Goal: Transaction & Acquisition: Purchase product/service

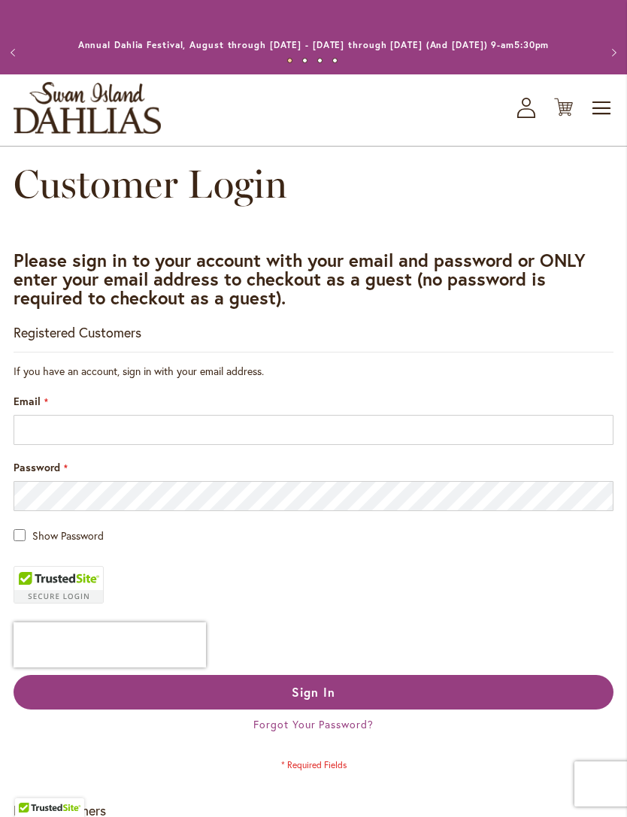
click at [461, 472] on fieldset "If you have an account, sign in with your email address. Email Password Show Pa…" at bounding box center [314, 567] width 600 height 407
click at [530, 488] on div "Password" at bounding box center [314, 485] width 600 height 51
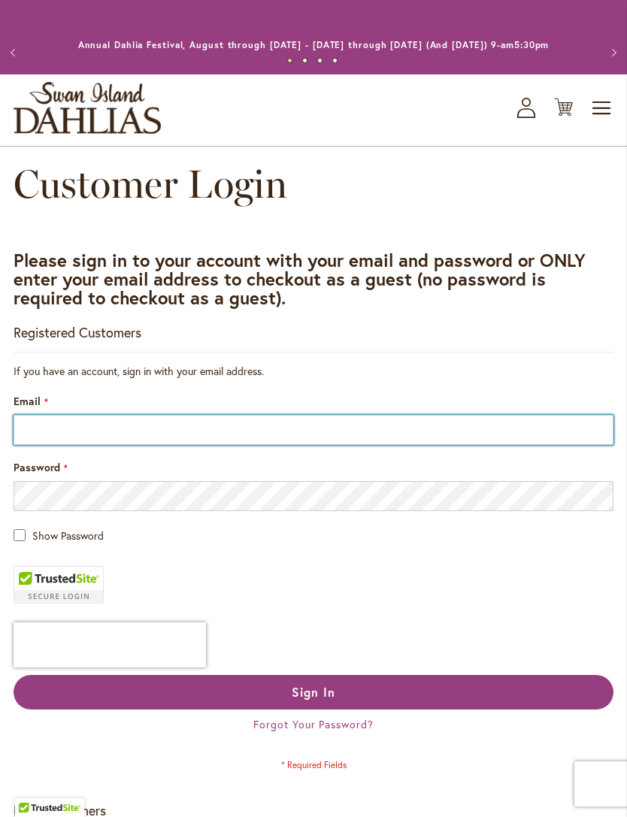
click at [549, 443] on input "Email" at bounding box center [314, 430] width 600 height 30
type input "**********"
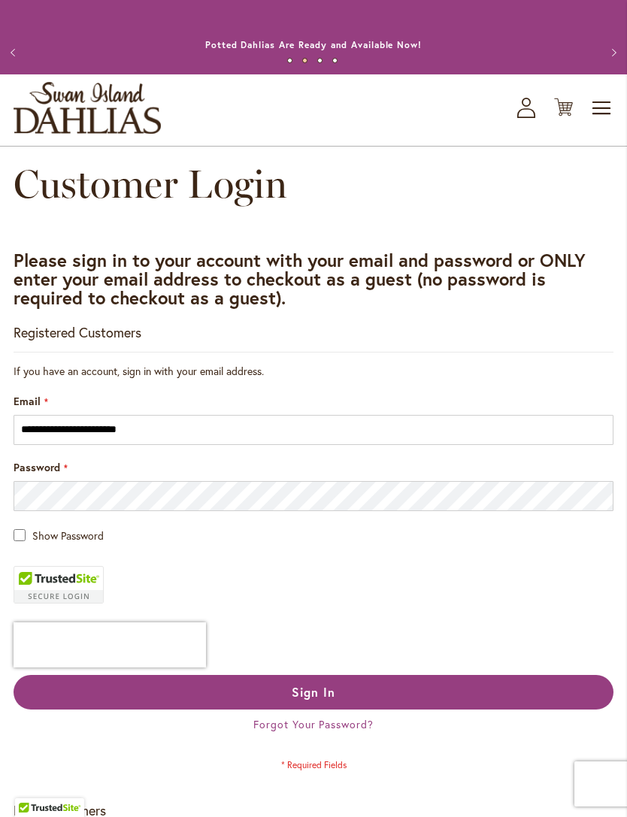
click at [455, 698] on button "Sign In" at bounding box center [314, 692] width 600 height 35
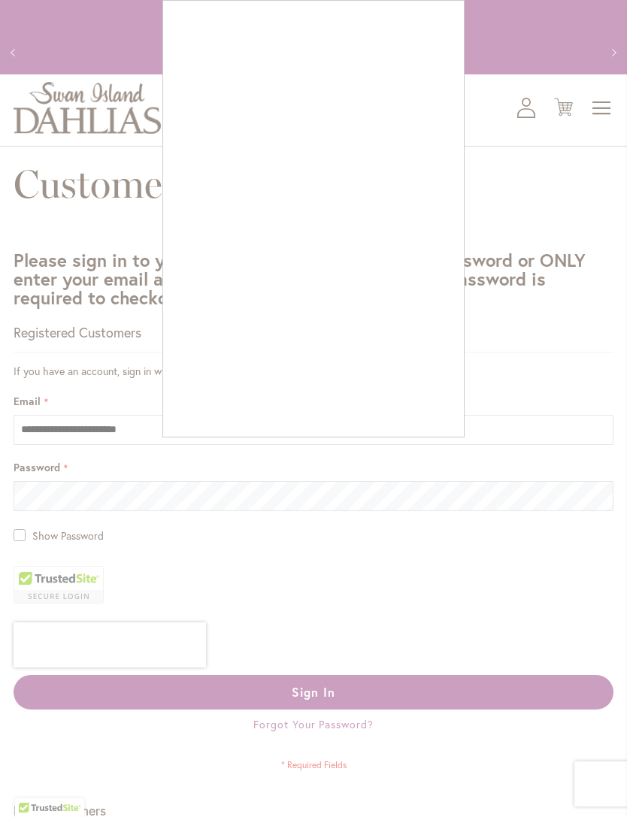
click at [432, 441] on div at bounding box center [313, 408] width 627 height 817
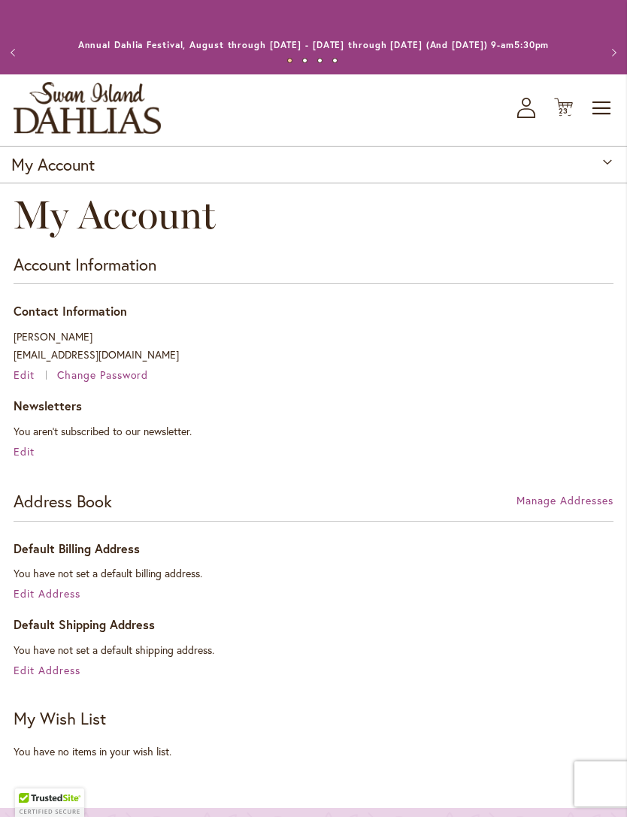
click at [570, 115] on span "23 23 items" at bounding box center [563, 111] width 15 height 8
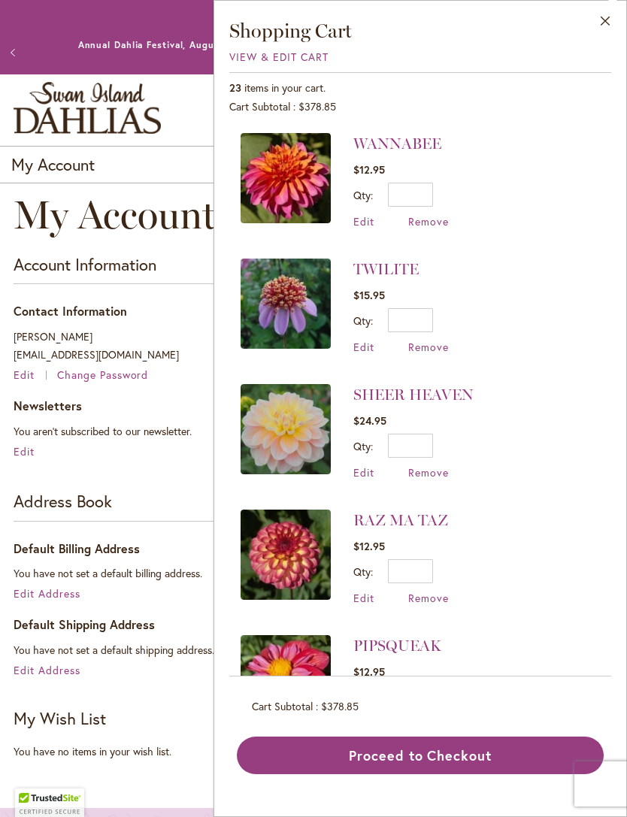
click at [385, 153] on link "WANNABEE" at bounding box center [397, 144] width 88 height 18
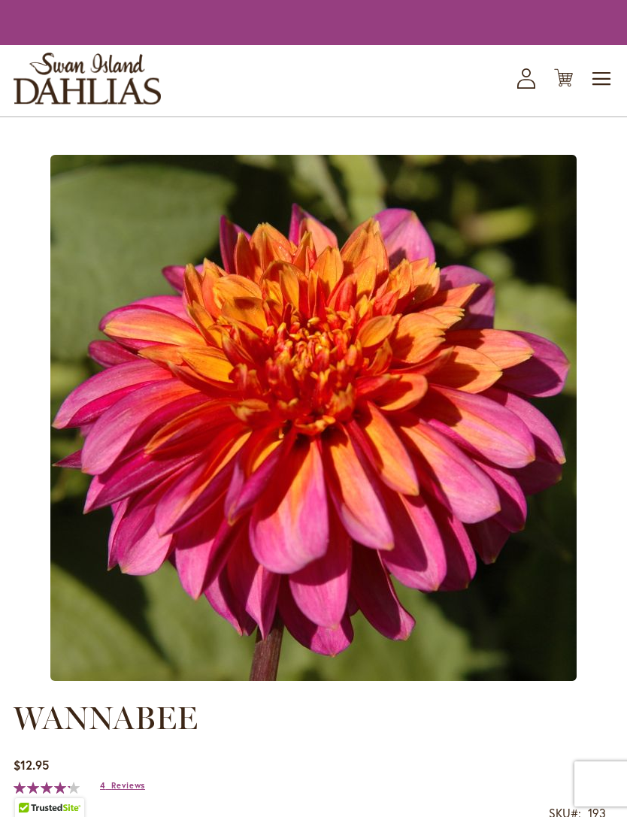
type input "*******"
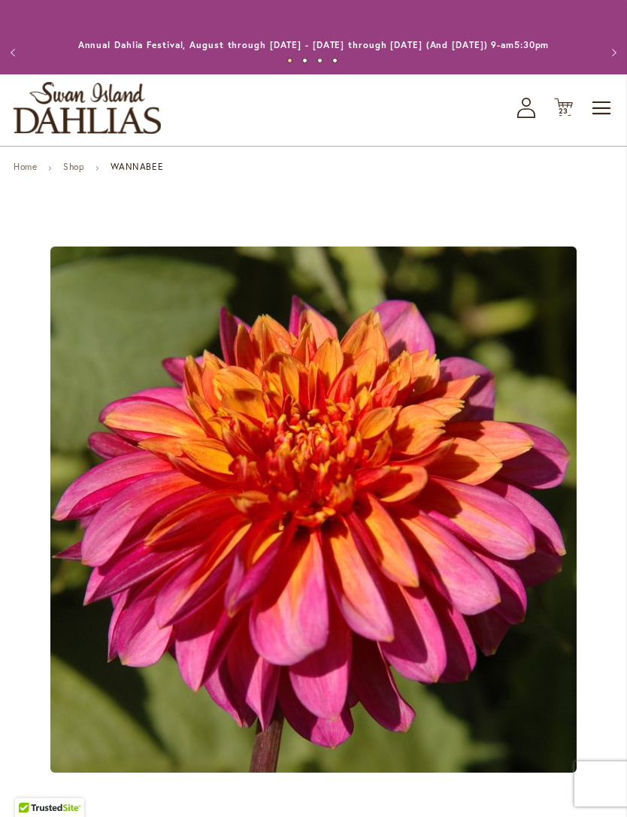
click at [560, 116] on span "23" at bounding box center [563, 111] width 11 height 10
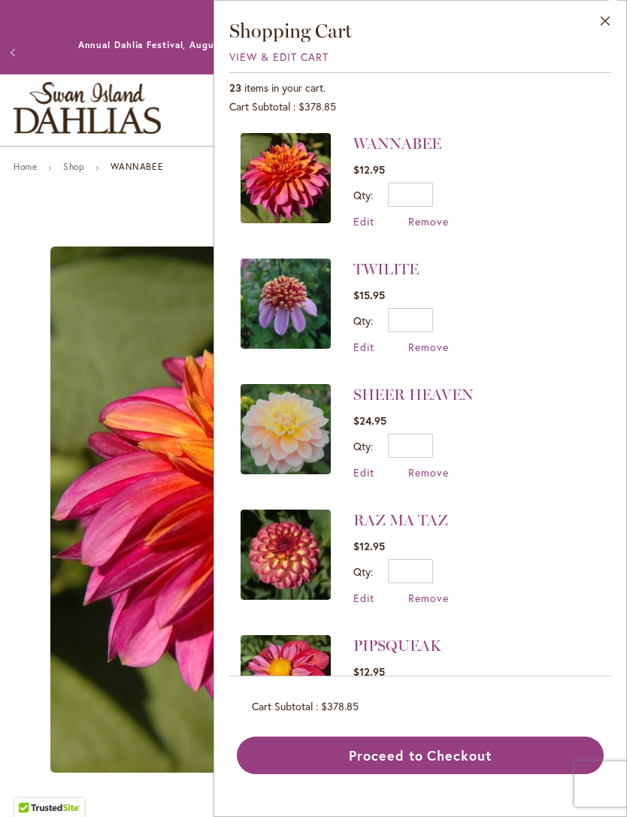
click at [426, 226] on span "Remove" at bounding box center [428, 221] width 41 height 14
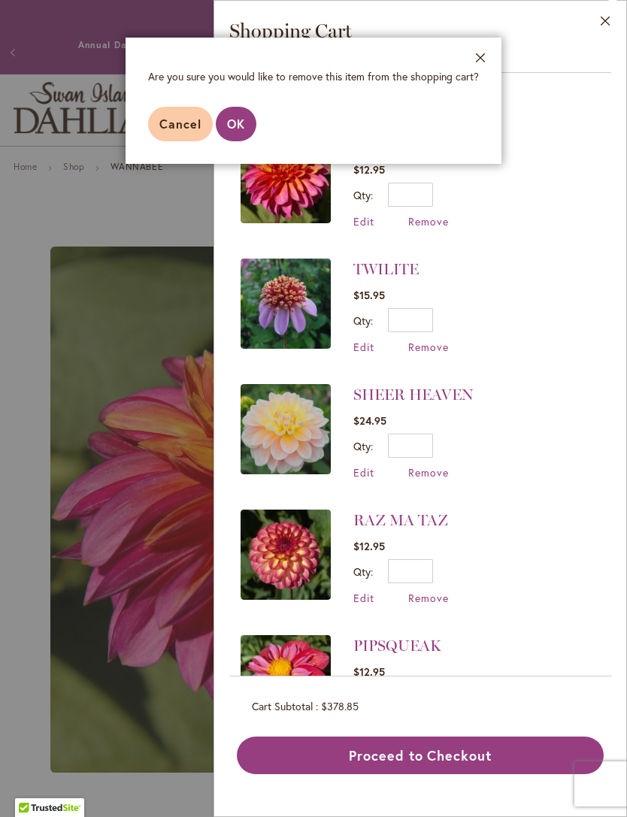
click at [240, 123] on span "OK" at bounding box center [236, 124] width 18 height 16
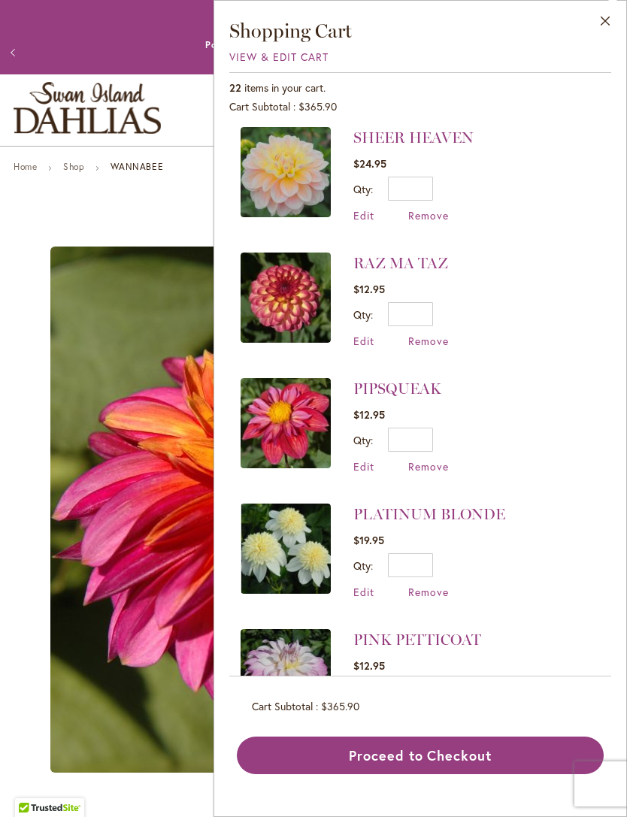
scroll to position [142, 0]
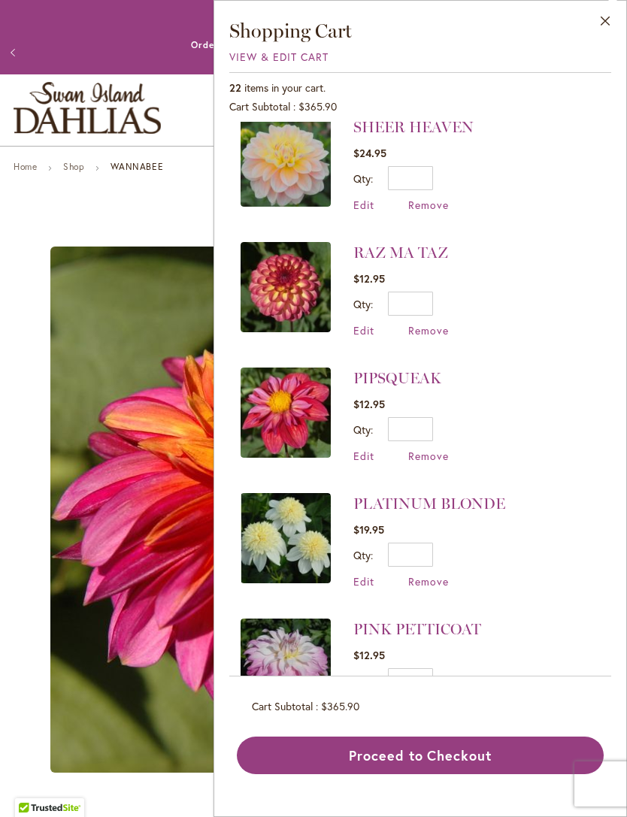
click at [441, 582] on span "Remove" at bounding box center [428, 581] width 41 height 14
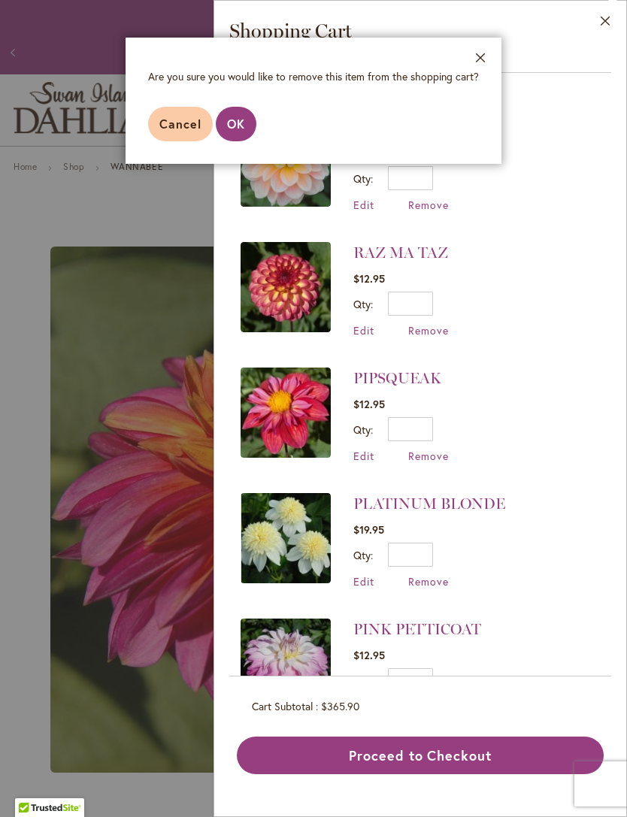
click at [234, 131] on span "OK" at bounding box center [236, 124] width 18 height 16
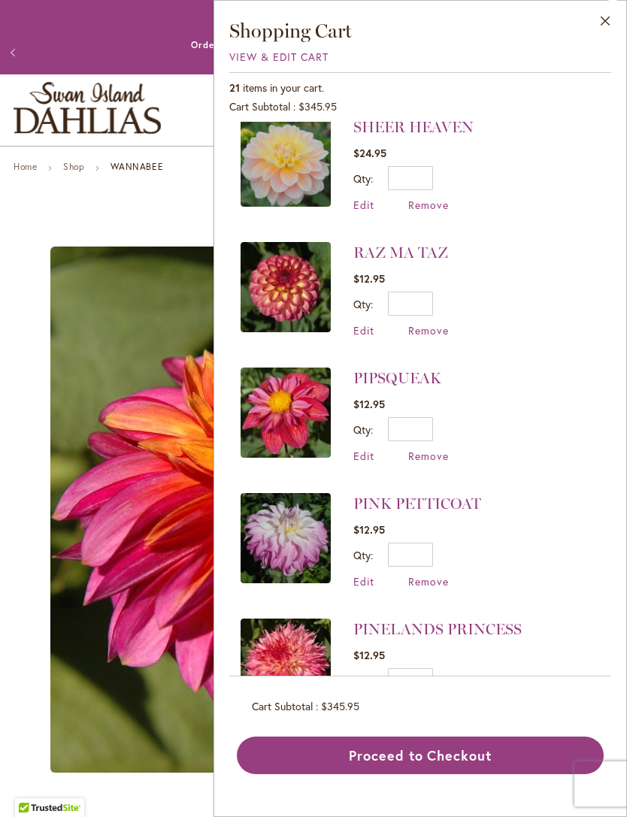
scroll to position [0, 0]
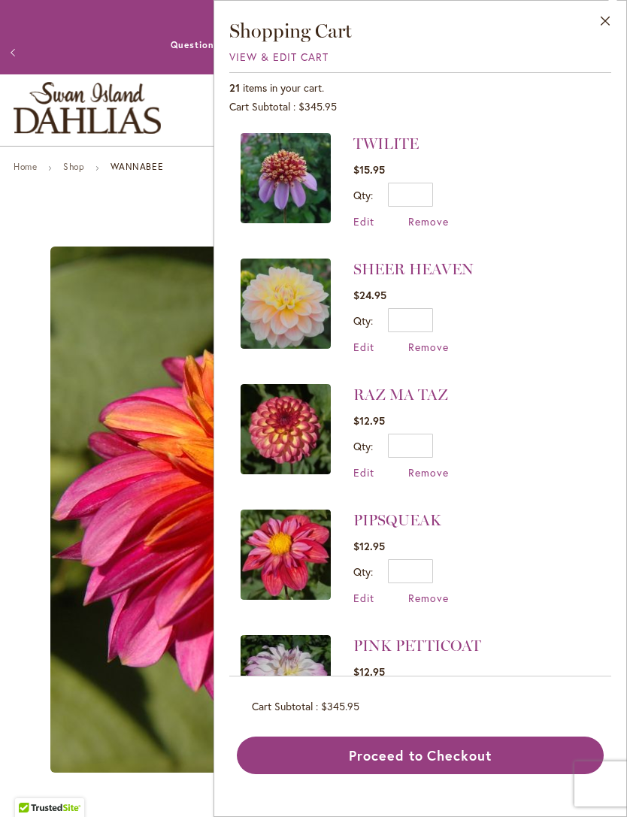
click at [438, 467] on span "Remove" at bounding box center [428, 472] width 41 height 14
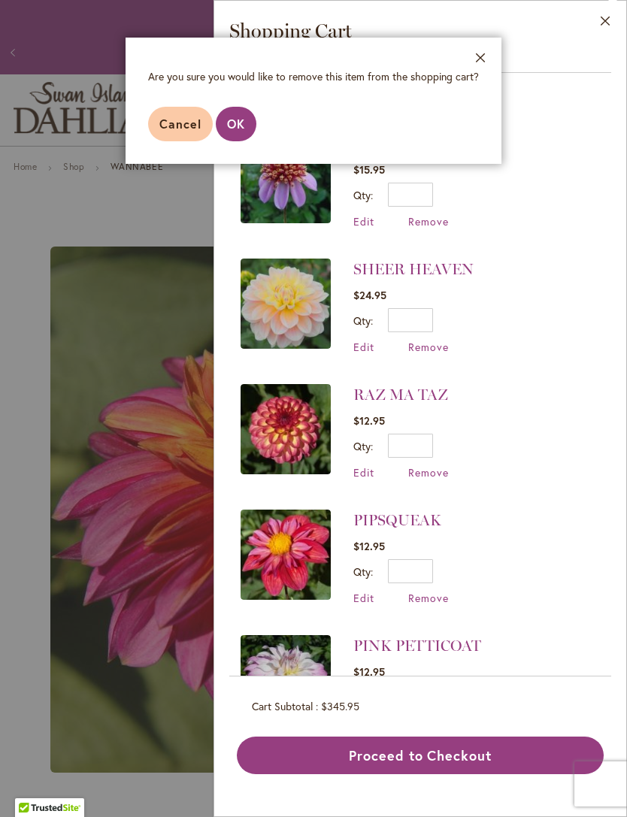
click at [230, 125] on span "OK" at bounding box center [236, 124] width 18 height 16
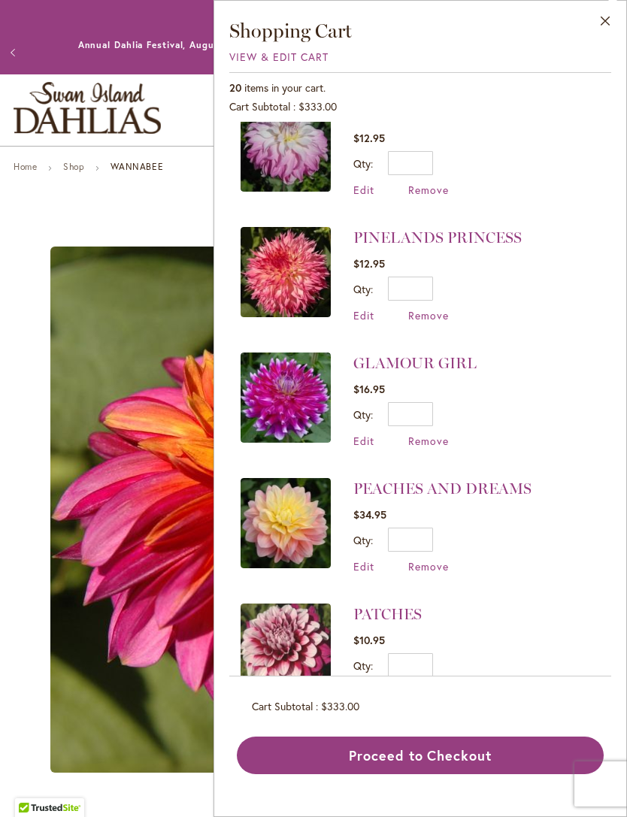
scroll to position [467, 0]
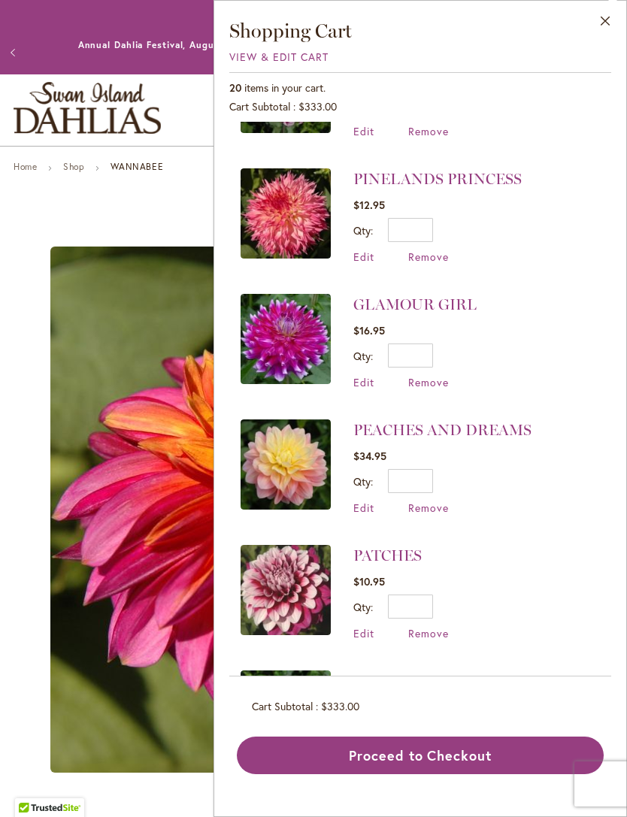
click at [437, 500] on span "Remove" at bounding box center [428, 507] width 41 height 14
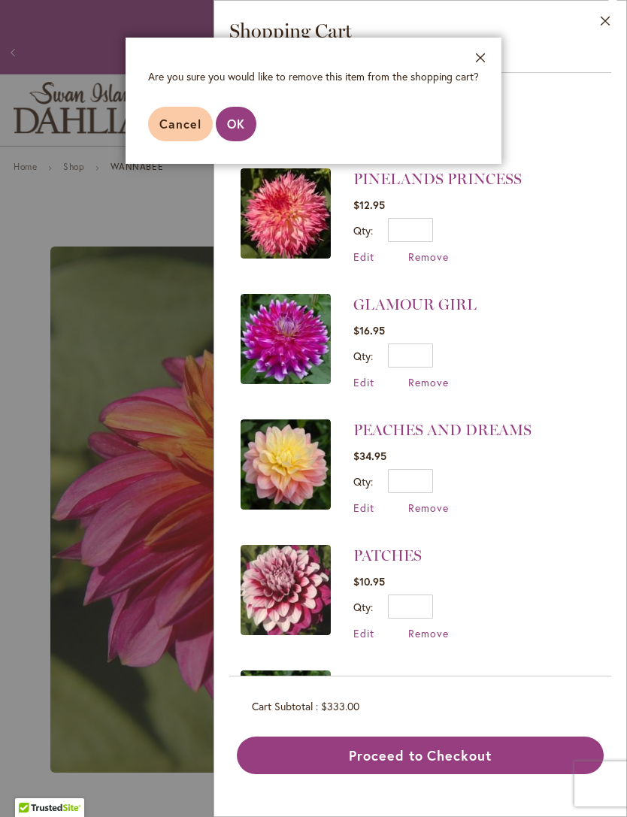
click at [234, 129] on span "OK" at bounding box center [236, 124] width 18 height 16
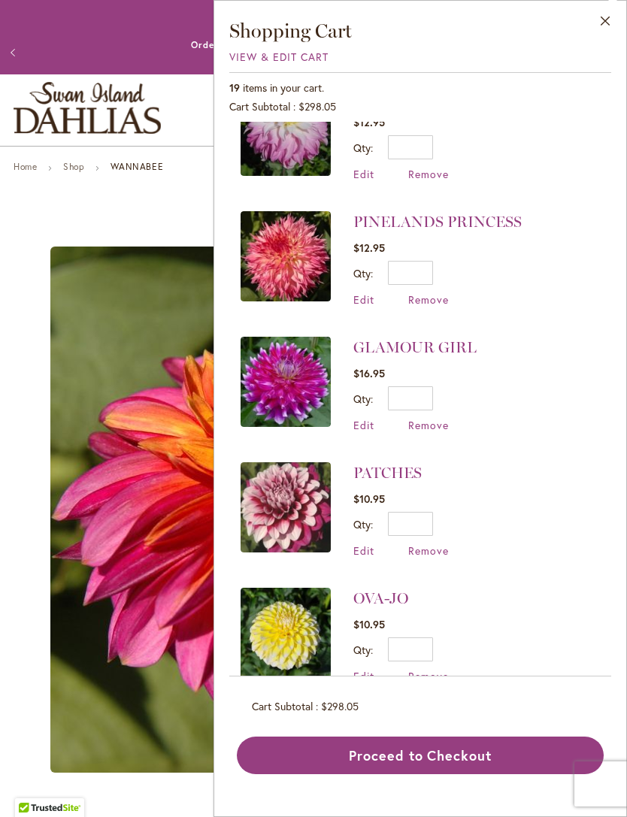
scroll to position [425, 0]
click at [320, 356] on img at bounding box center [285, 381] width 90 height 90
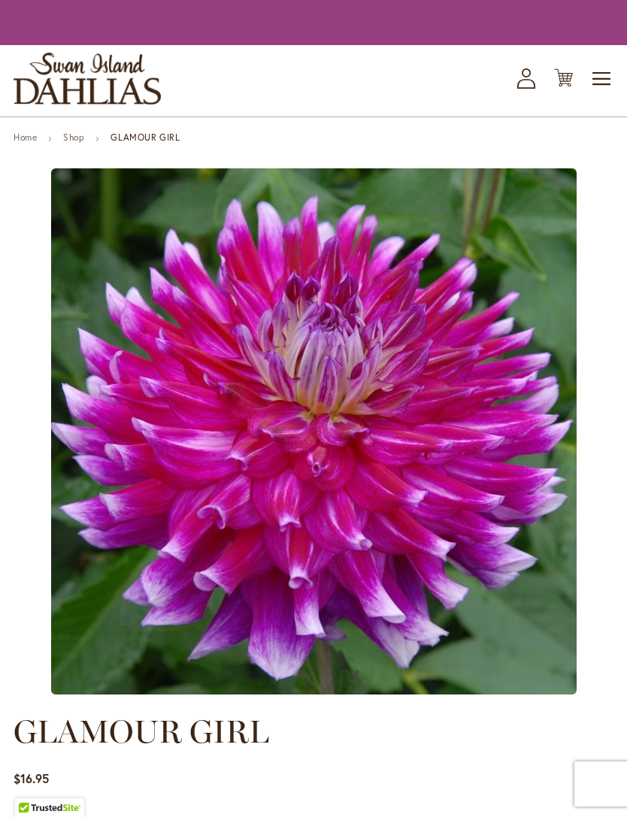
type input "*******"
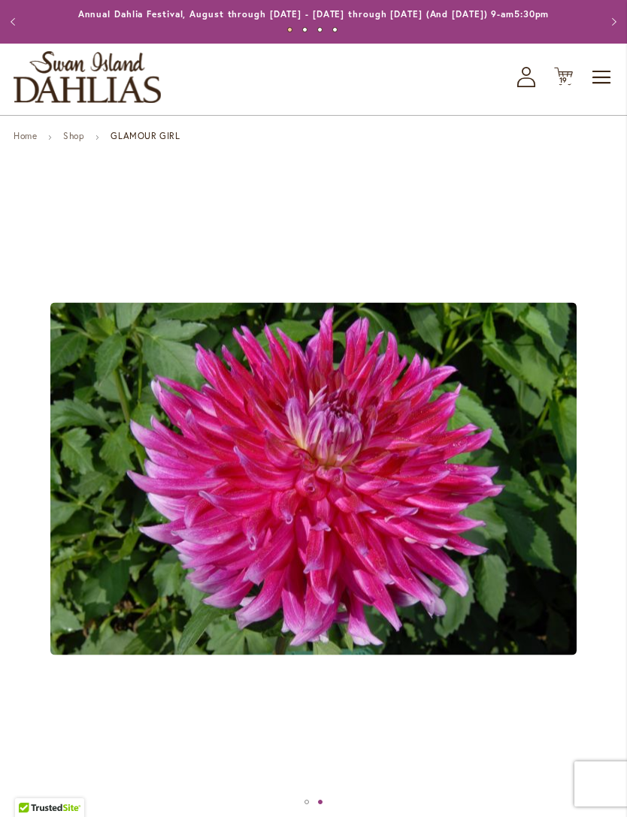
scroll to position [35, 0]
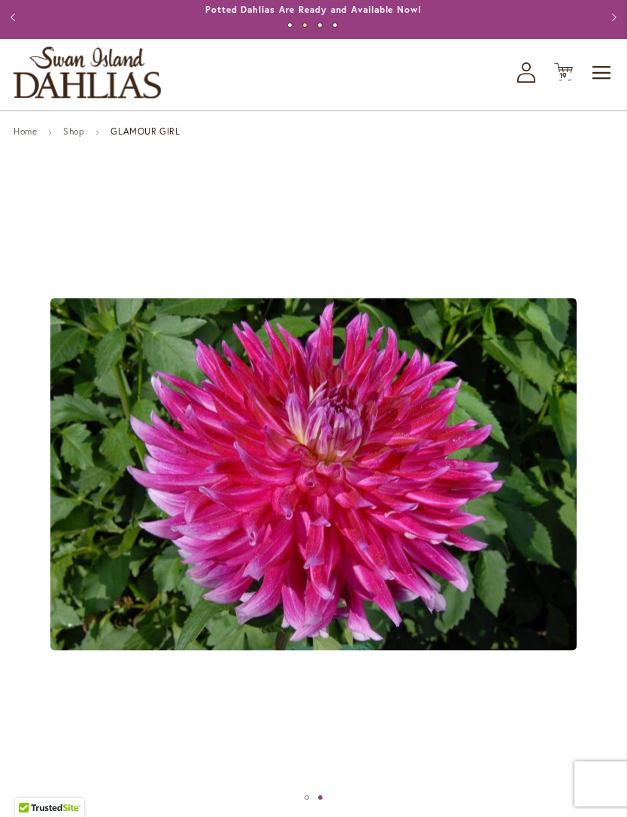
click at [555, 81] on icon "Cart .cls-1 { fill: #231f20; }" at bounding box center [563, 71] width 19 height 19
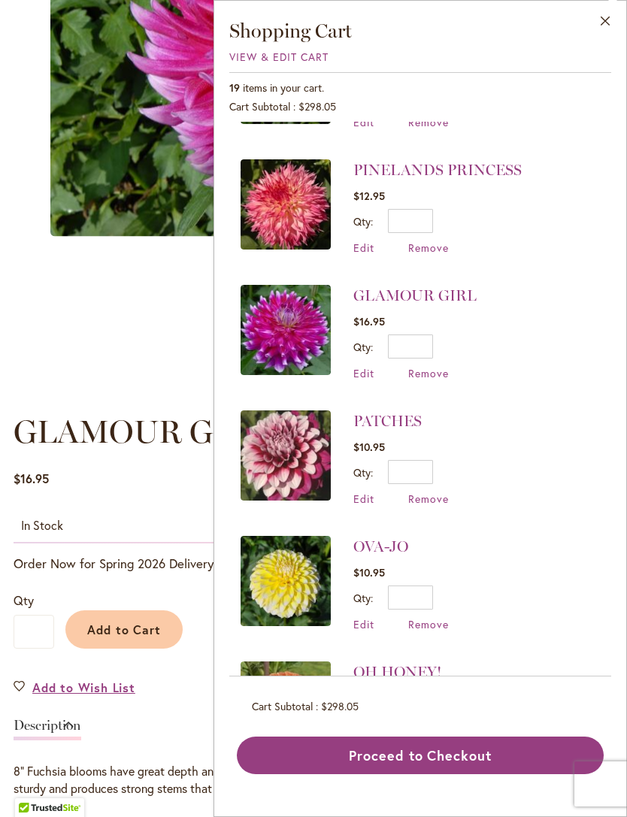
scroll to position [0, 0]
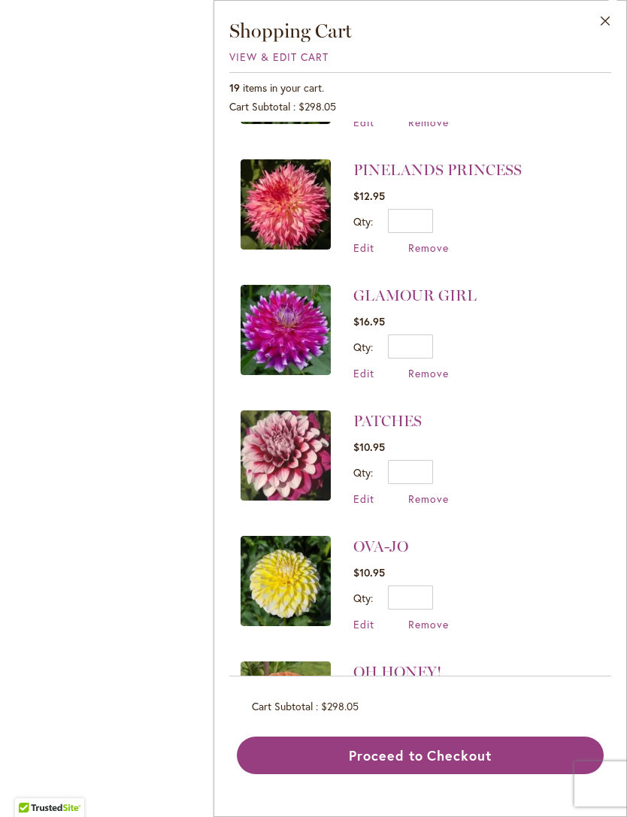
click at [146, 784] on div "GLAMOUR GIRL" at bounding box center [313, 397] width 627 height 794
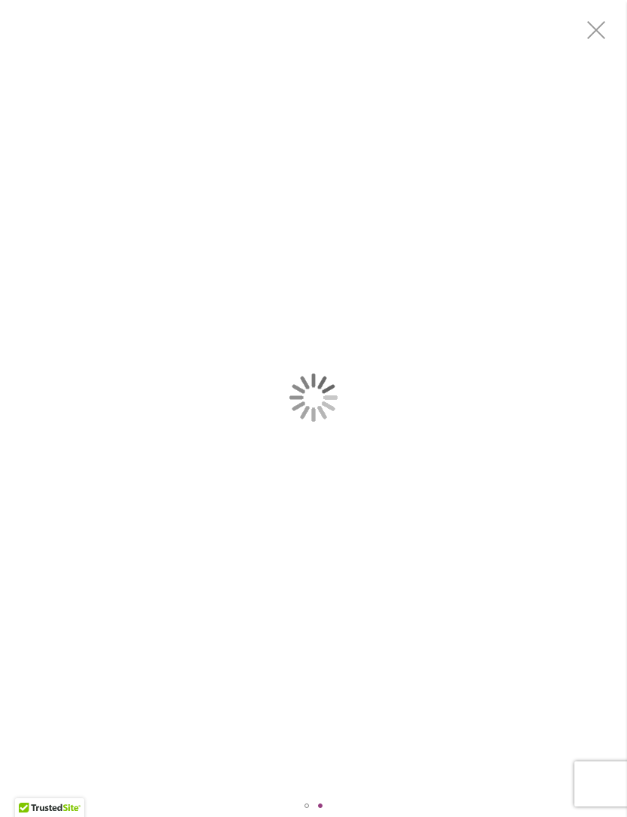
scroll to position [48, 0]
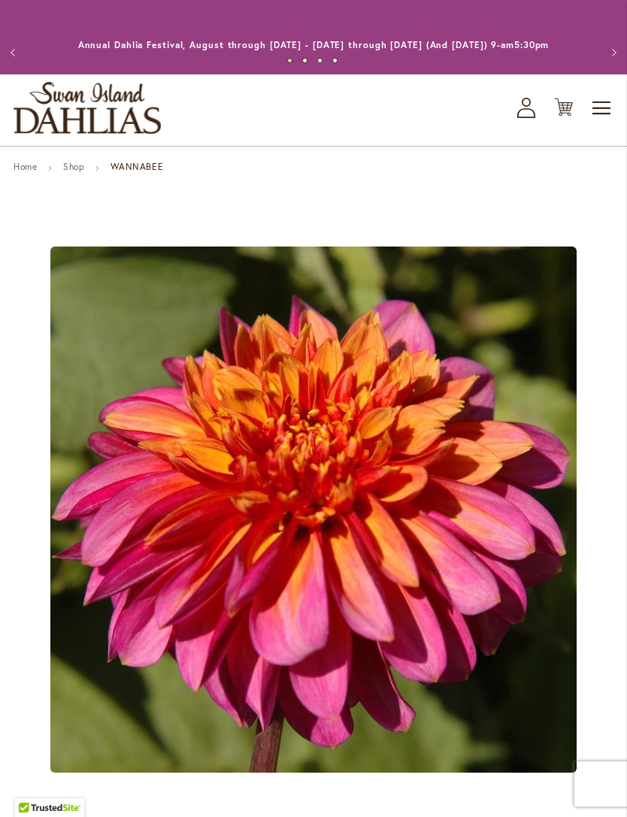
type input "*******"
click at [566, 113] on icon "Cart .cls-1 { fill: #231f20; }" at bounding box center [563, 107] width 19 height 19
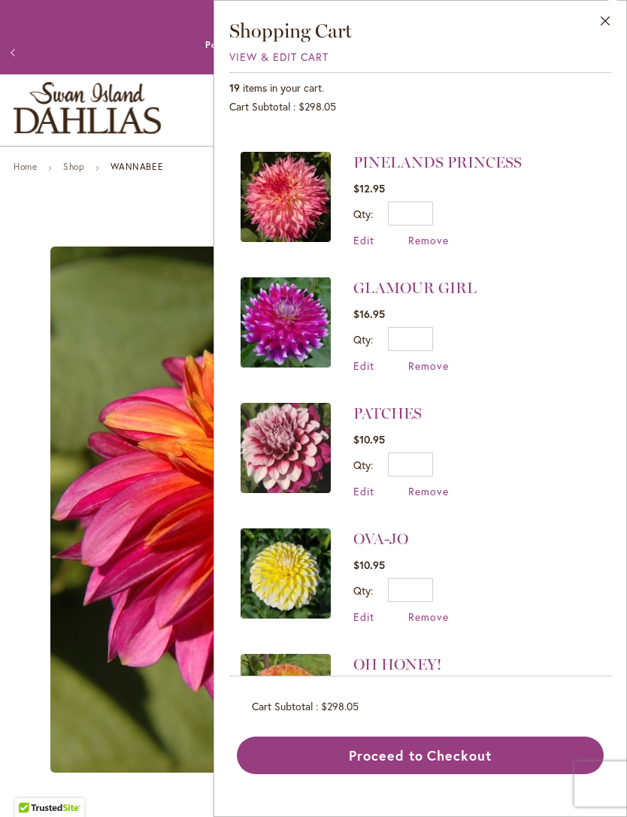
scroll to position [537, 0]
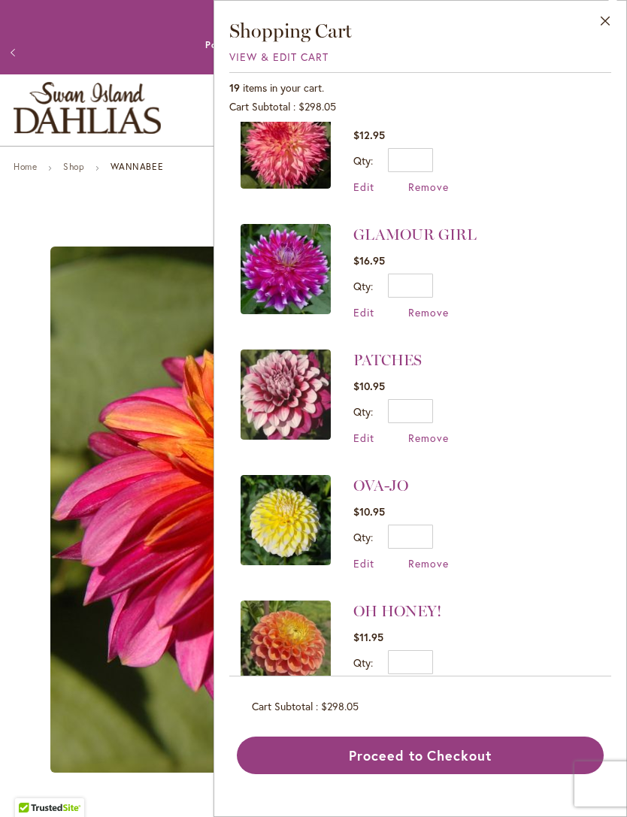
click at [425, 435] on span "Remove" at bounding box center [428, 438] width 41 height 14
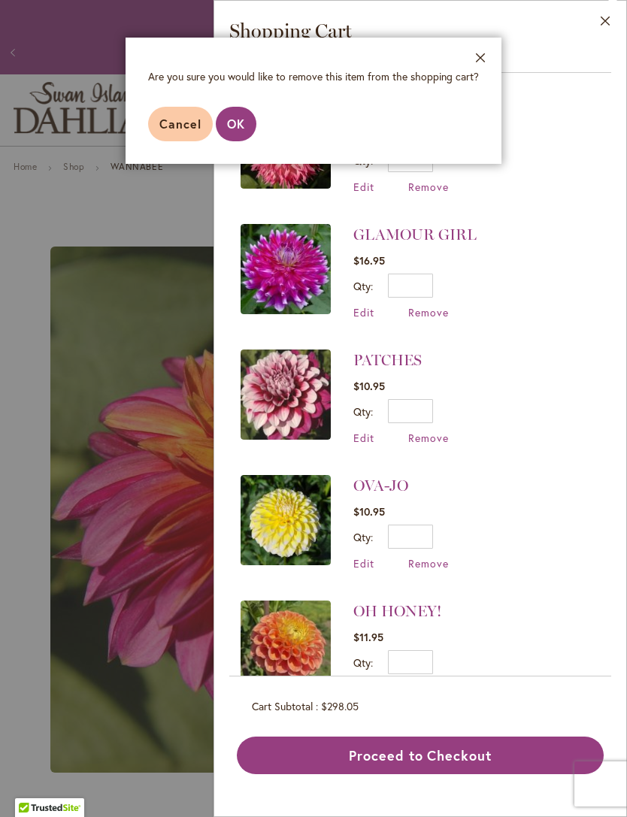
click at [241, 125] on span "OK" at bounding box center [236, 124] width 18 height 16
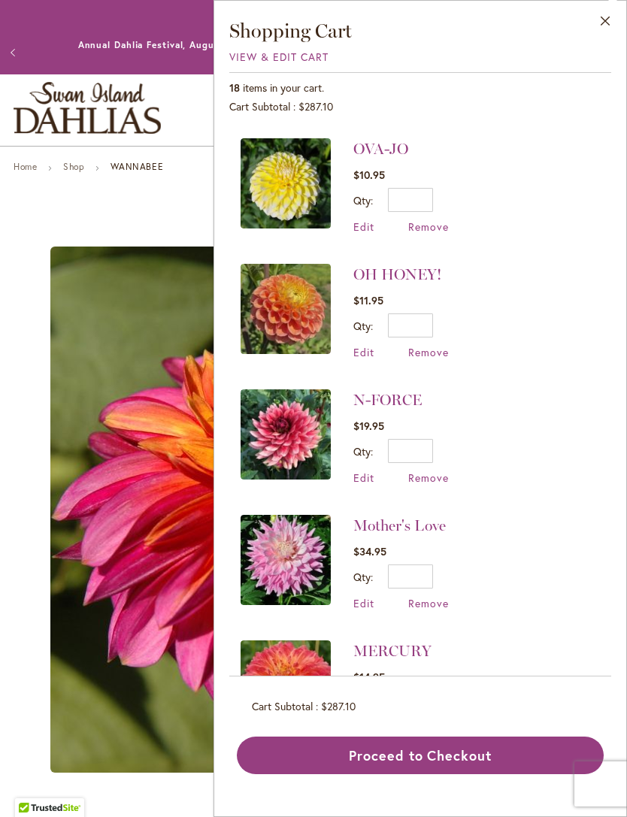
scroll to position [842, 0]
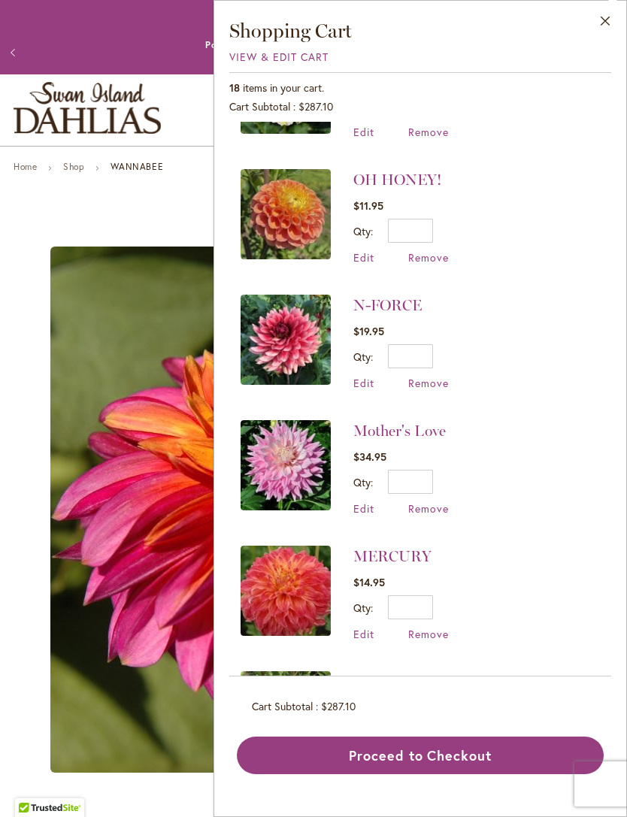
click at [433, 501] on span "Remove" at bounding box center [428, 508] width 41 height 14
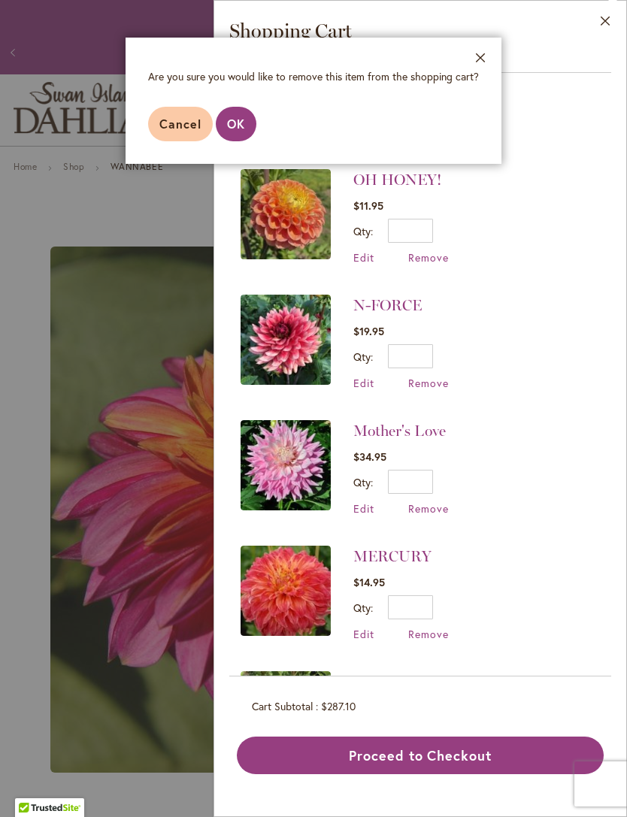
click at [240, 116] on span "OK" at bounding box center [236, 124] width 18 height 16
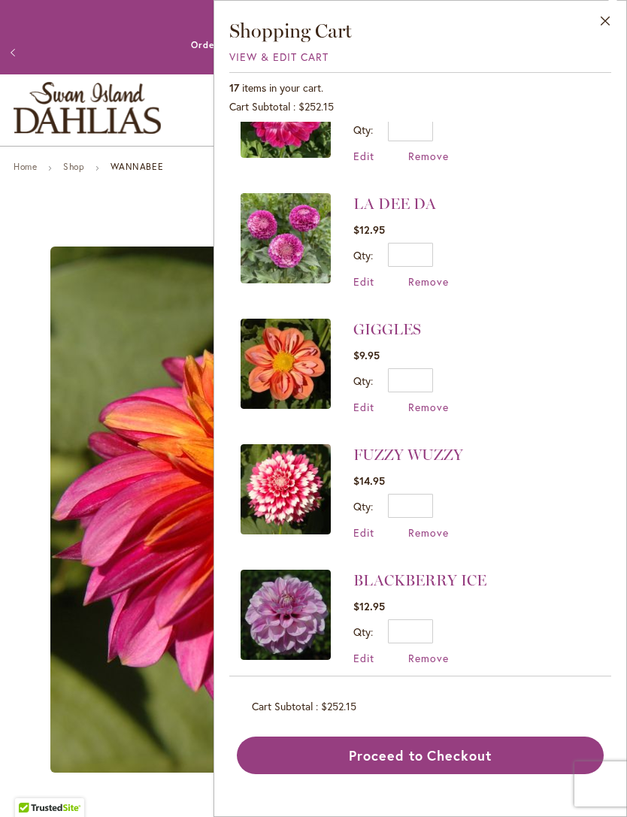
scroll to position [1272, 0]
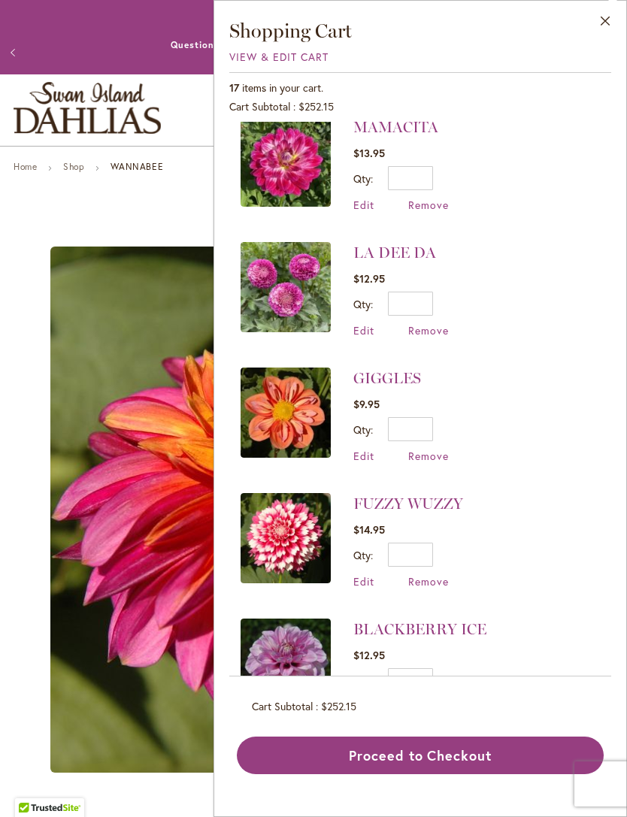
click at [428, 576] on span "Remove" at bounding box center [428, 581] width 41 height 14
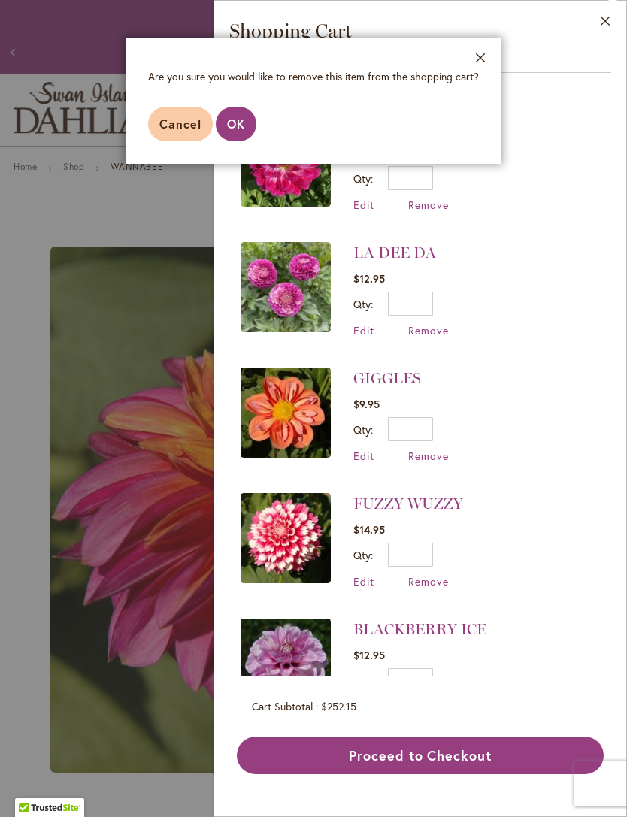
click at [241, 132] on button "OK" at bounding box center [236, 124] width 41 height 35
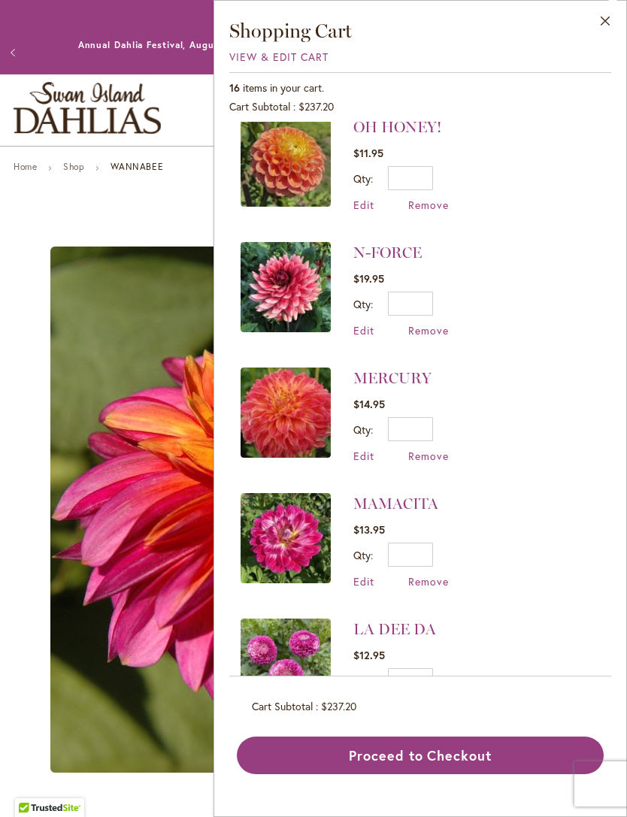
scroll to position [898, 0]
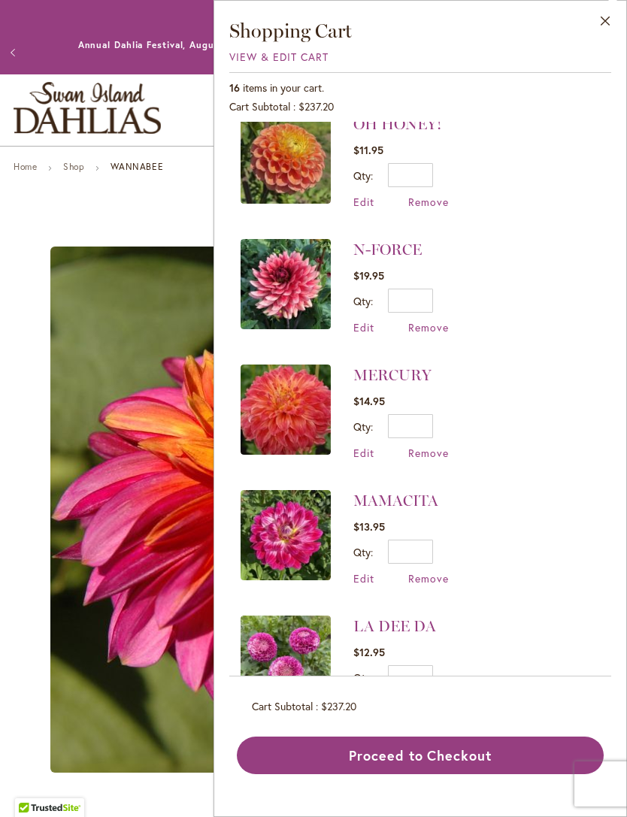
click at [299, 417] on img at bounding box center [285, 409] width 90 height 90
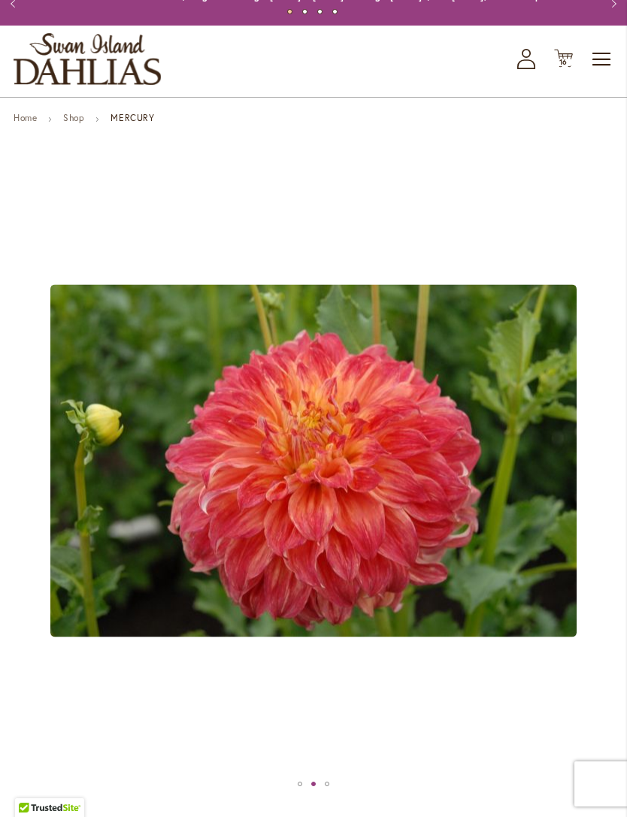
scroll to position [48, 0]
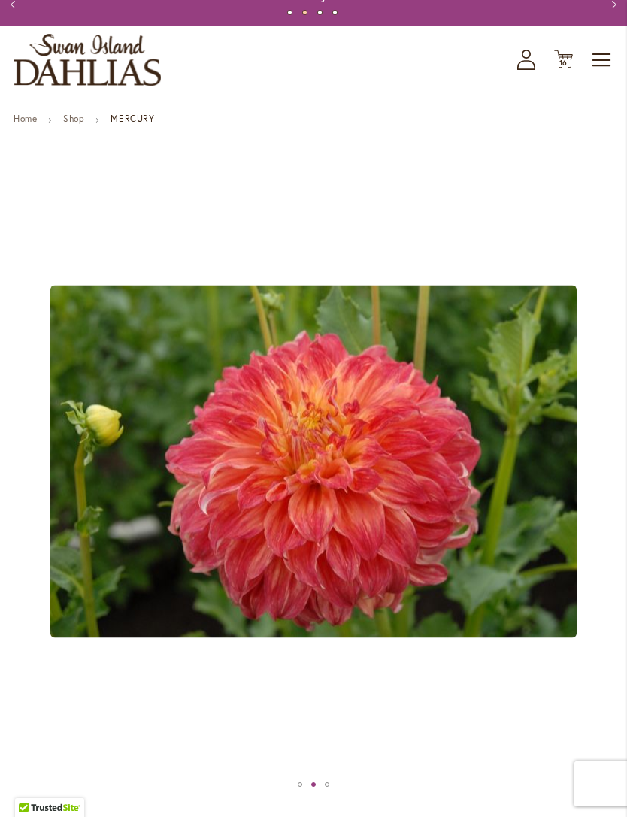
click at [560, 70] on span "Cart .cls-1 { fill: #231f20; }" at bounding box center [563, 60] width 19 height 20
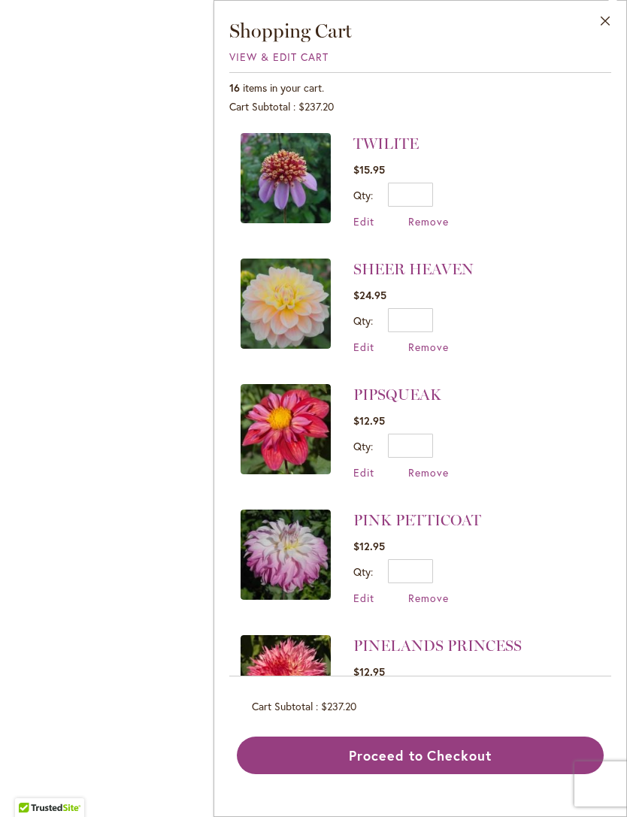
scroll to position [0, 0]
click at [167, 247] on div "Mercury" at bounding box center [313, 397] width 627 height 794
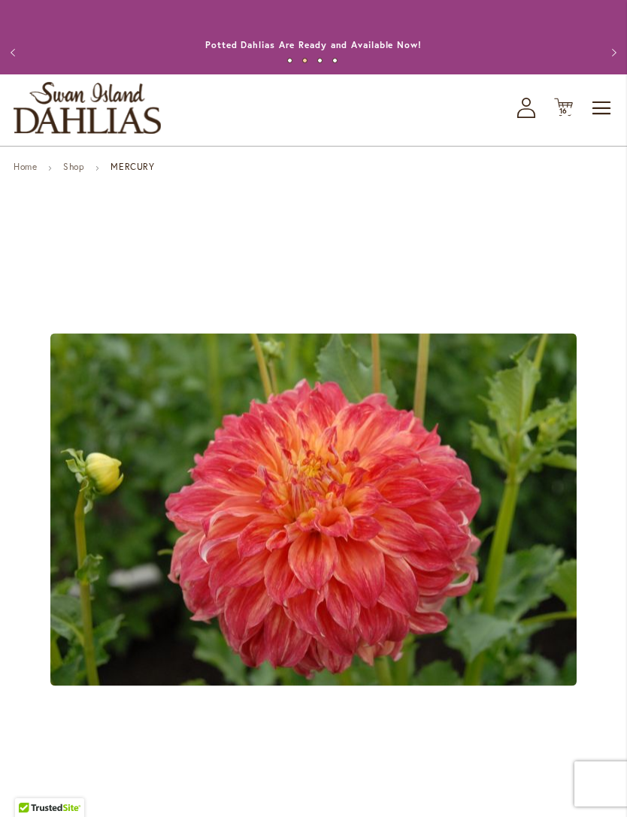
scroll to position [48, 0]
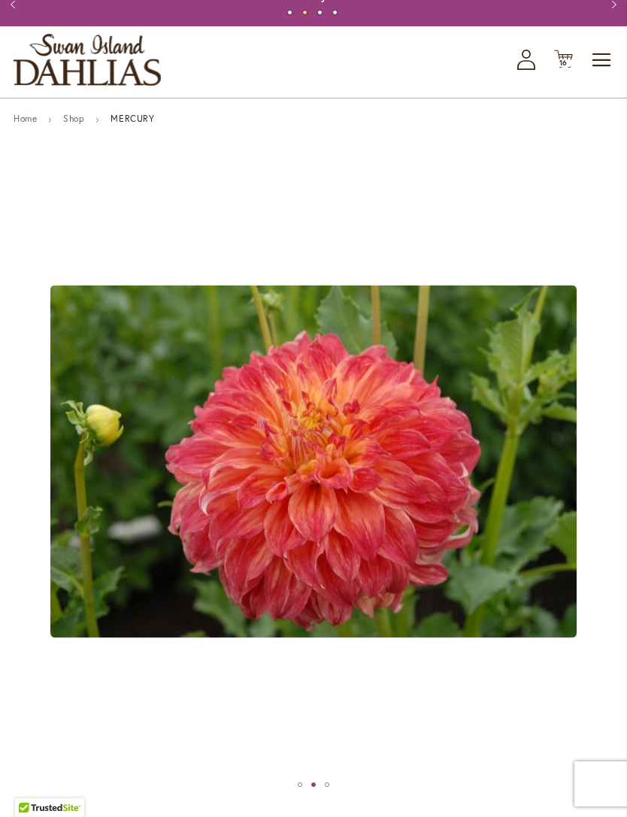
click at [594, 1] on div "Previous Annual Dahlia Festival, August through September 28th - Wednesday thro…" at bounding box center [313, 4] width 627 height 44
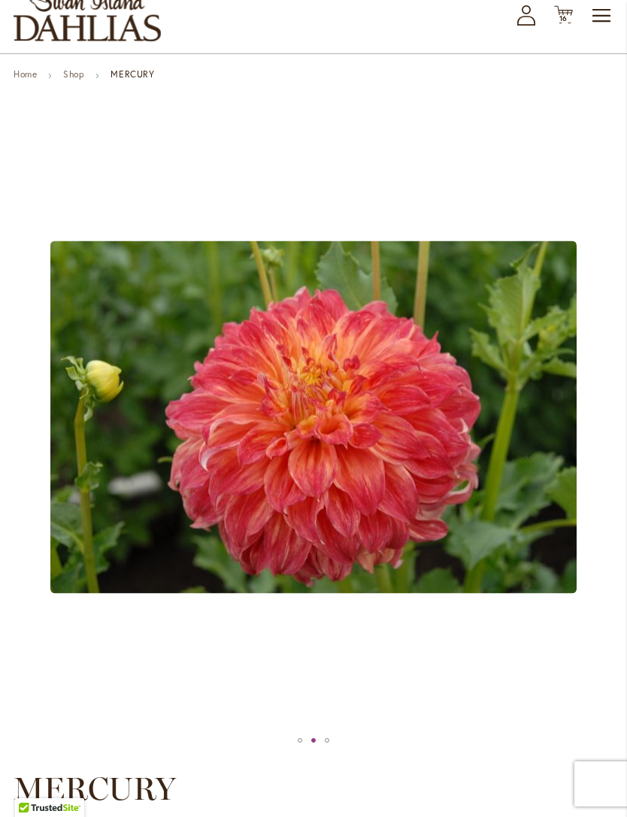
scroll to position [96, 0]
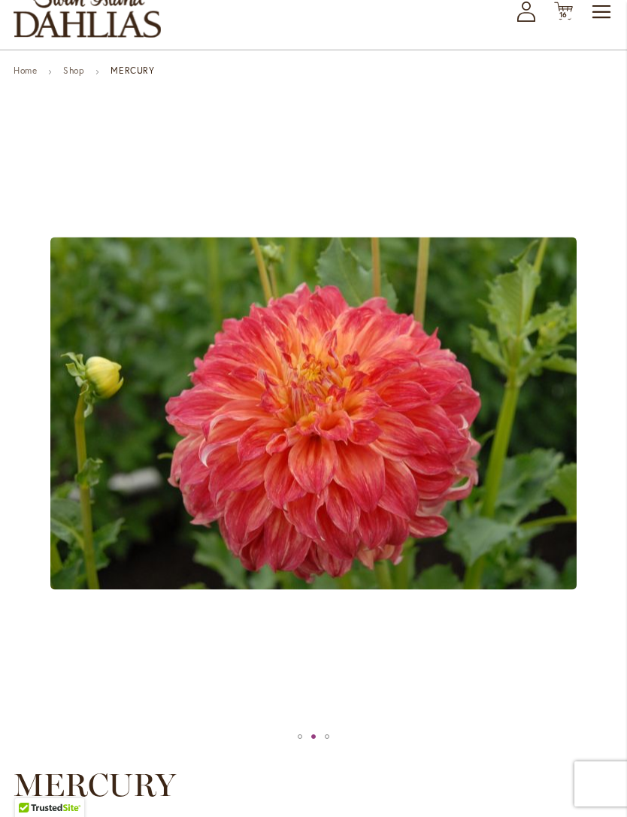
click at [554, 20] on icon "Cart .cls-1 { fill: #231f20; }" at bounding box center [563, 11] width 19 height 19
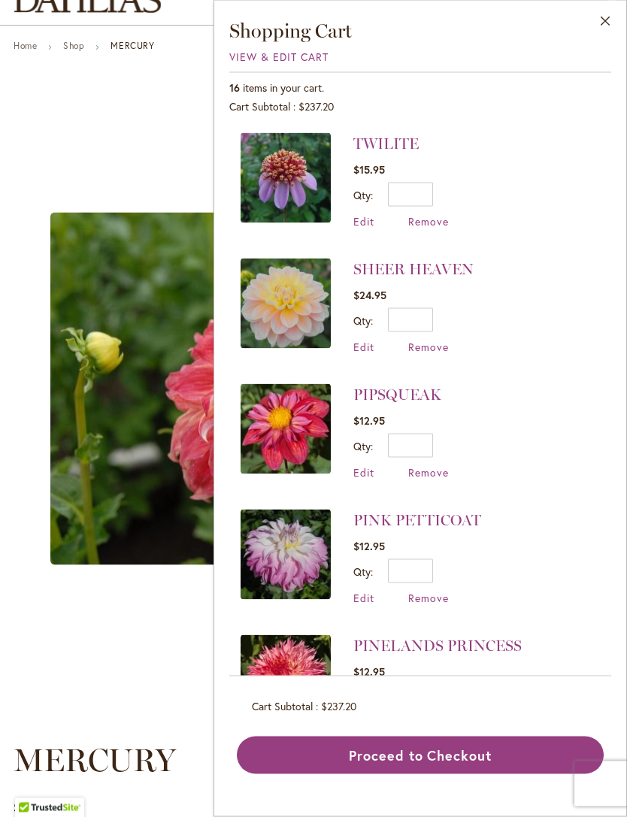
scroll to position [121, 0]
click at [510, 774] on button "Proceed to Checkout" at bounding box center [420, 755] width 367 height 38
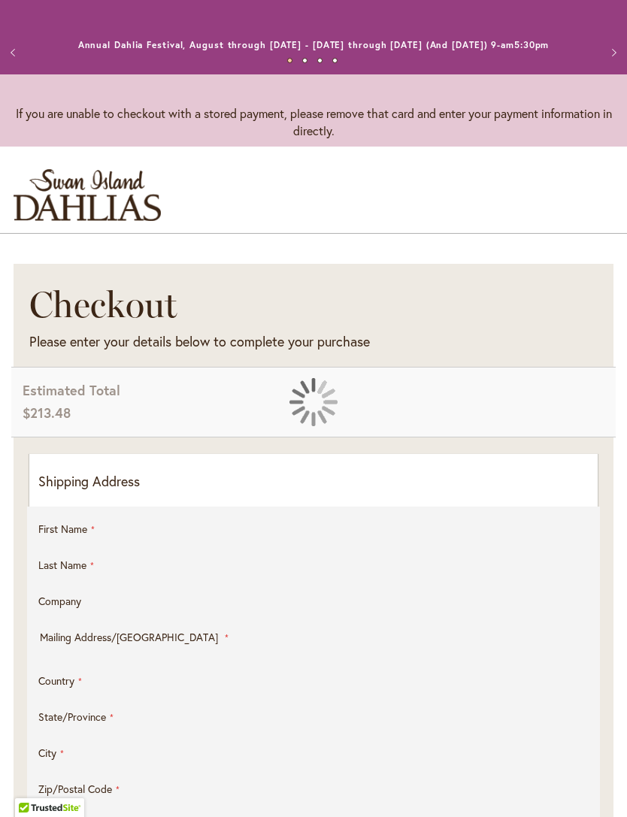
select select "**"
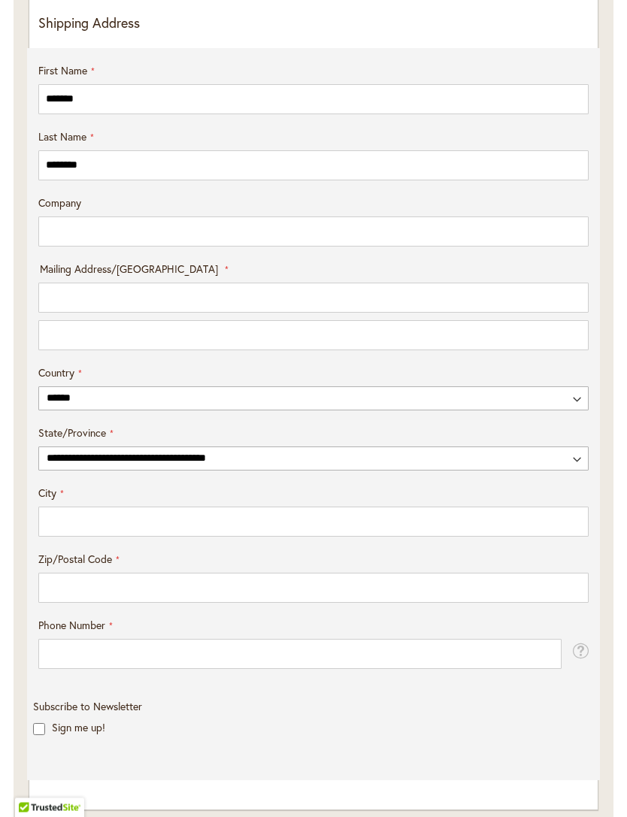
scroll to position [522, 0]
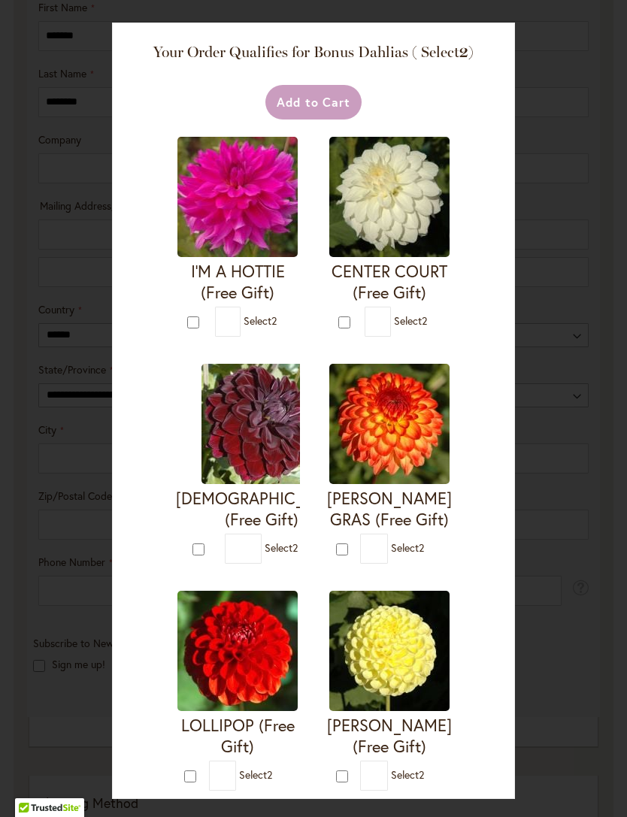
click at [186, 544] on form "VOODOO (Free Gift) * 2" at bounding box center [238, 464] width 125 height 200
type input "*"
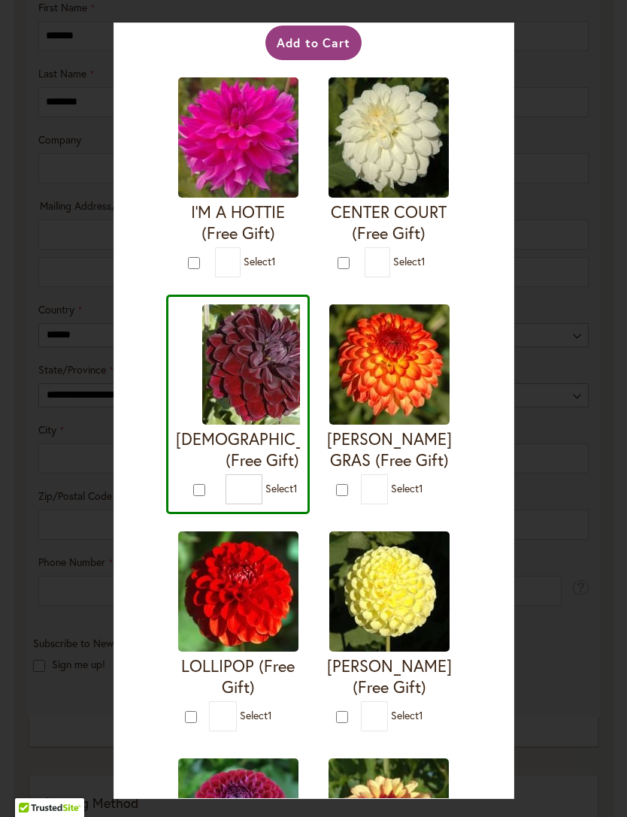
scroll to position [60, 0]
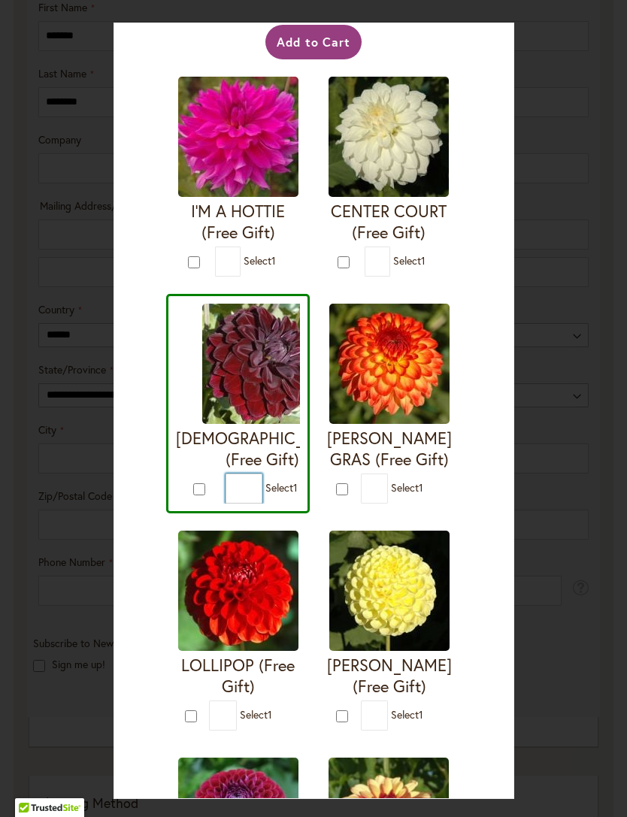
click at [225, 503] on input "*" at bounding box center [243, 488] width 37 height 30
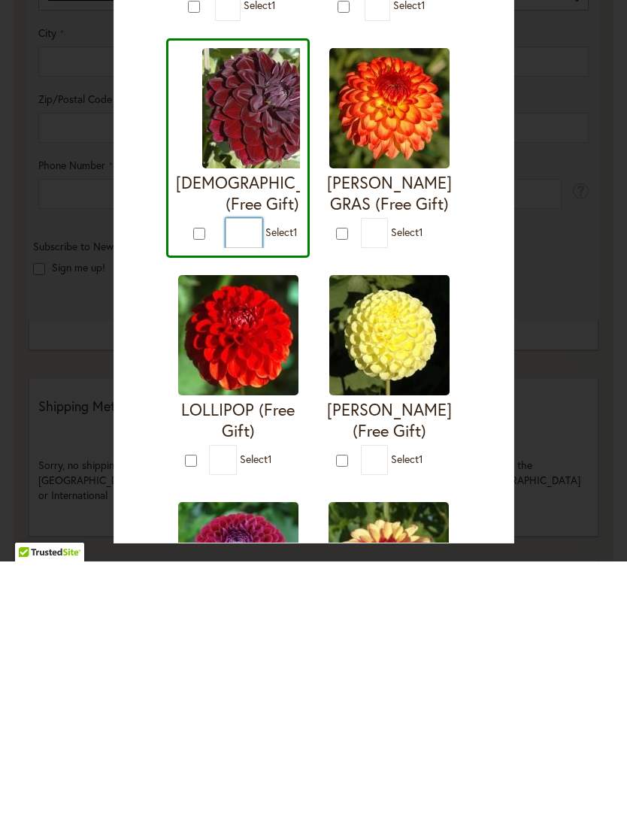
click at [225, 473] on input "*" at bounding box center [243, 488] width 37 height 30
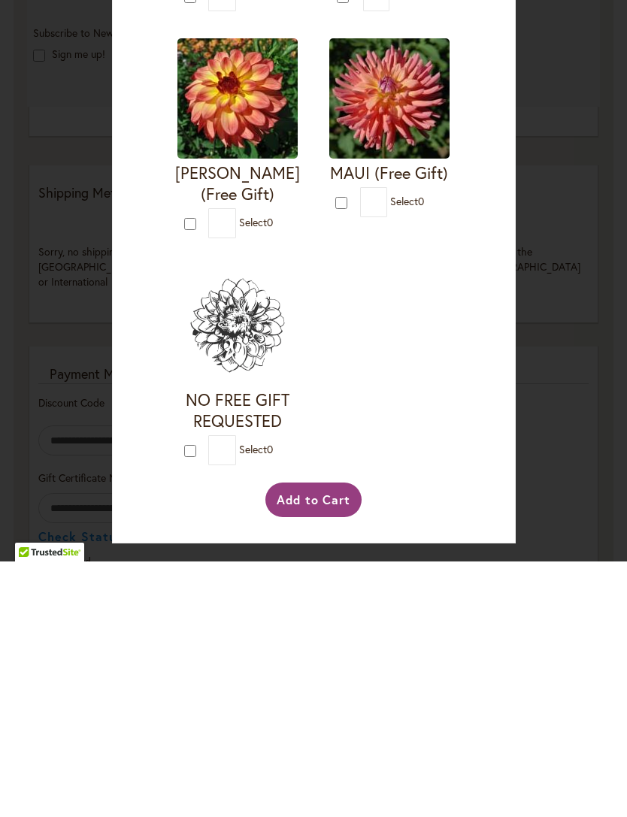
scroll to position [3165, 0]
type input "*"
click at [334, 738] on button "Add to Cart" at bounding box center [313, 755] width 97 height 35
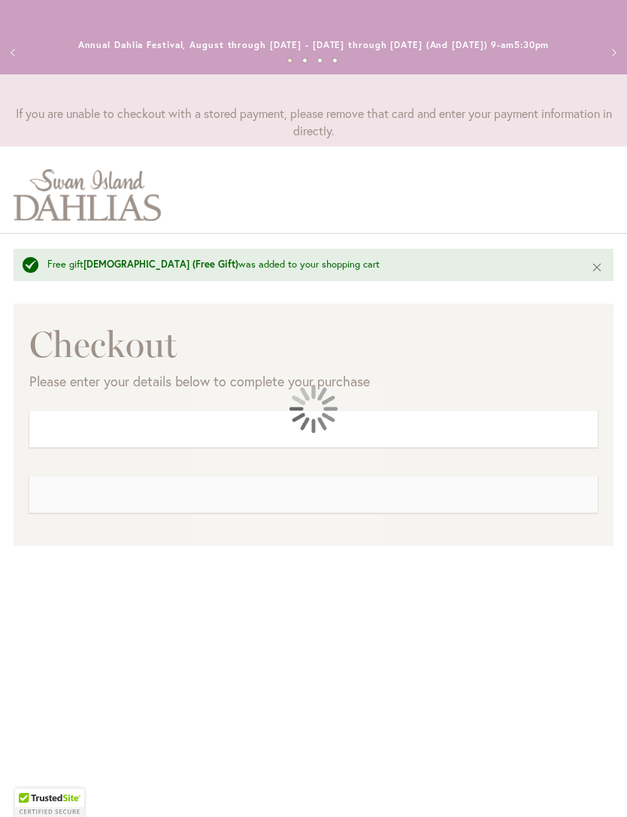
scroll to position [225, 0]
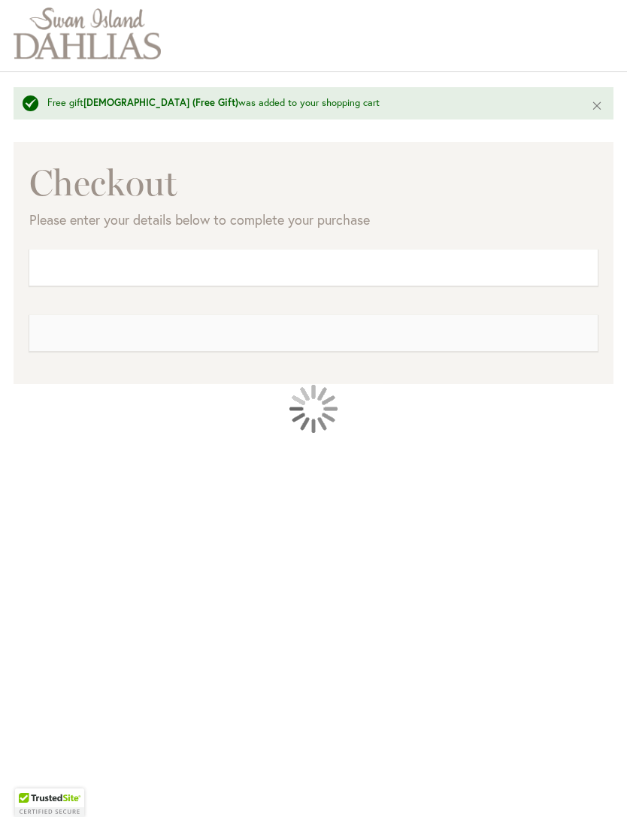
select select "**"
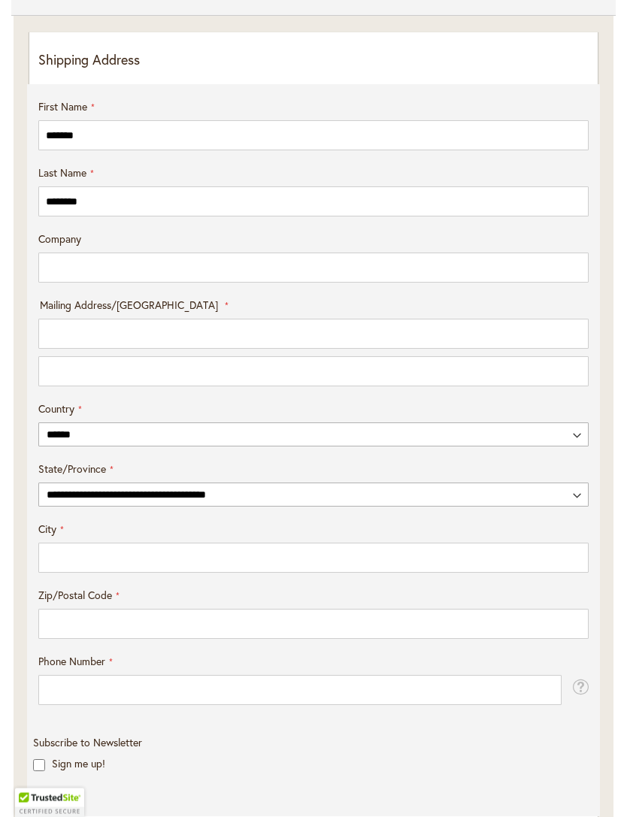
scroll to position [461, 0]
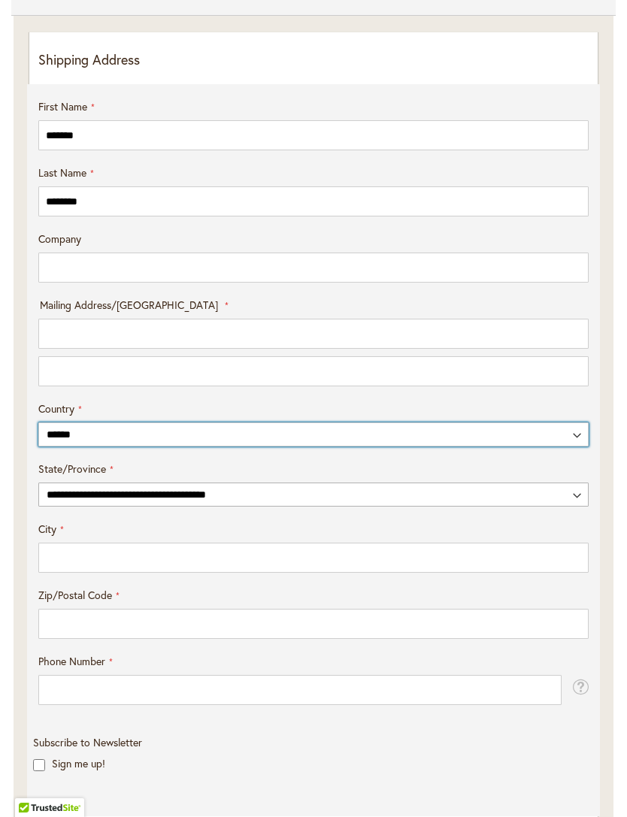
click at [537, 446] on select "**********" at bounding box center [313, 434] width 550 height 24
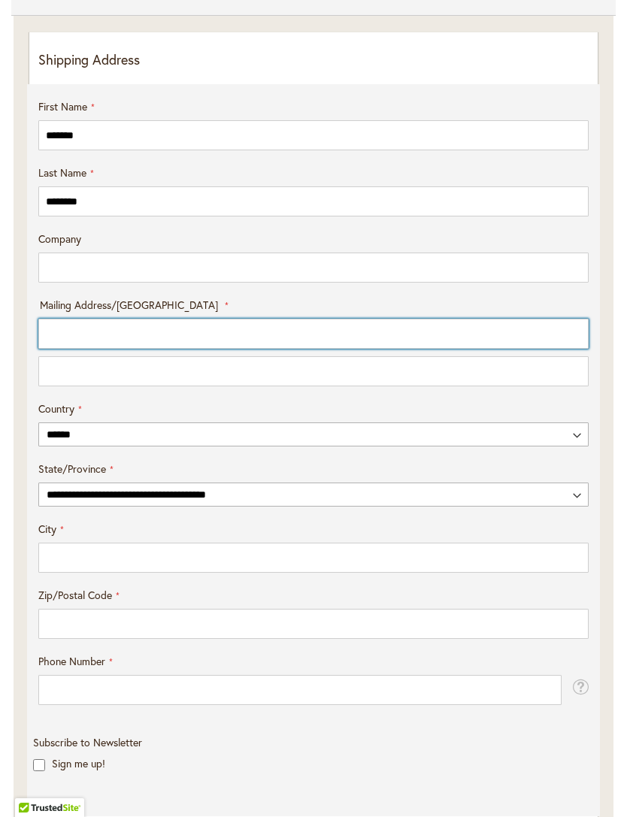
click at [509, 346] on input "Mailing Address/PO BOX: Line 1" at bounding box center [313, 334] width 550 height 30
type input "**********"
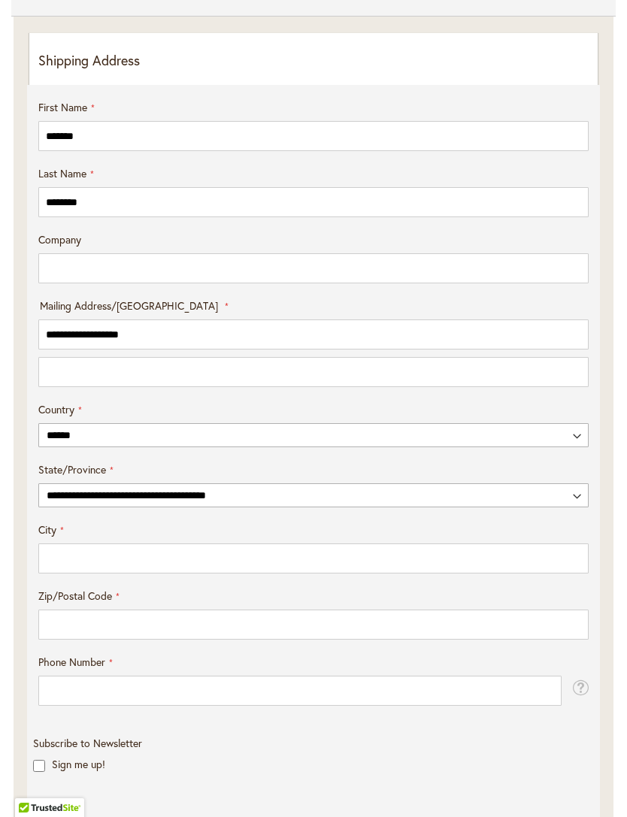
select select "**"
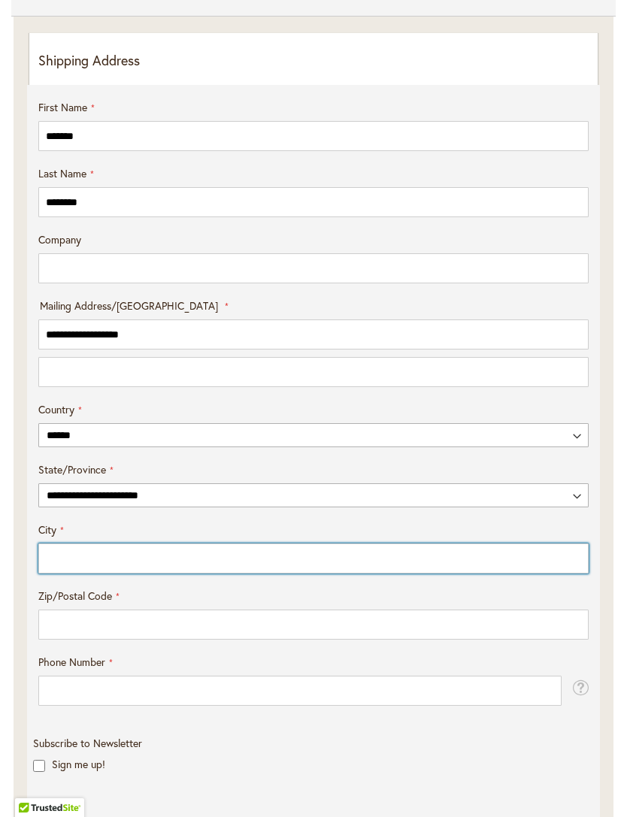
type input "*********"
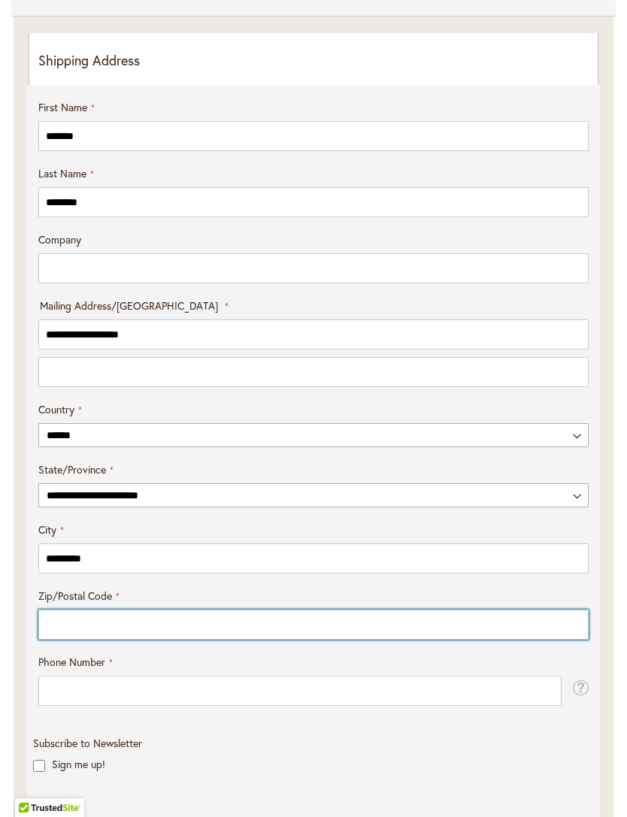
type input "*****"
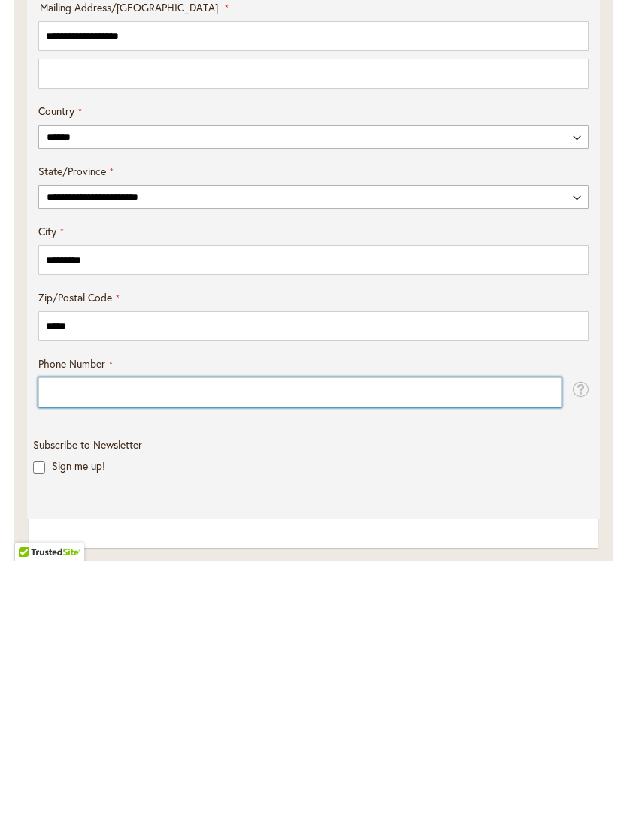
type input "**********"
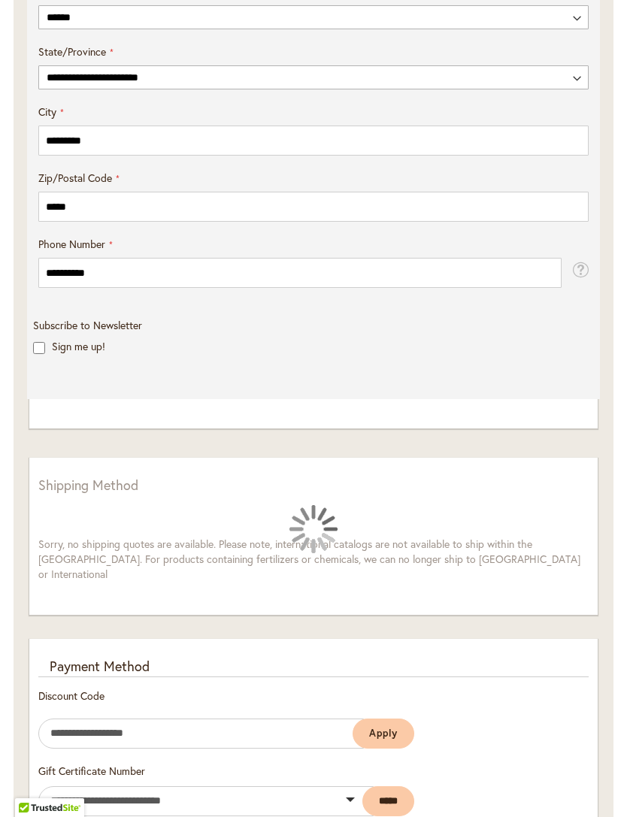
scroll to position [880, 0]
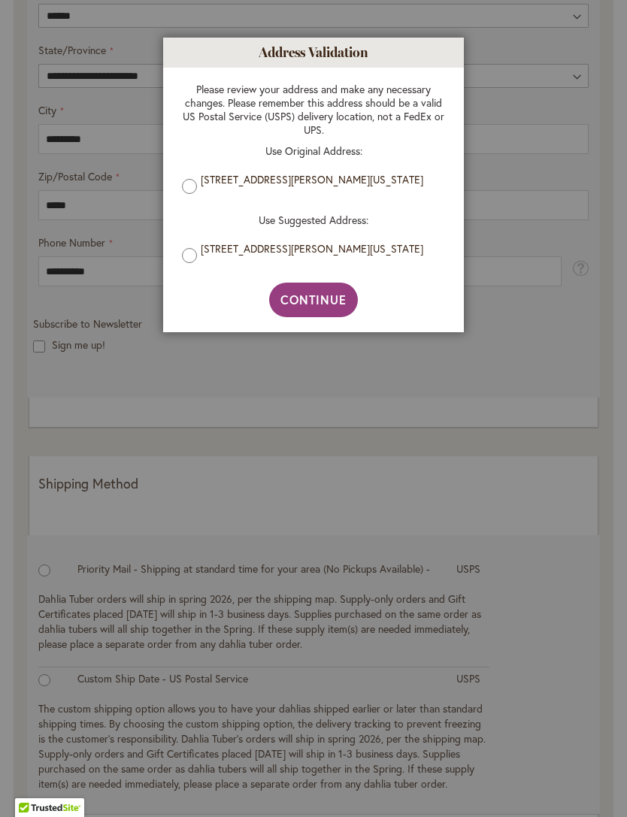
click at [358, 186] on label "136 N Paschall Road, Sunnyvale, Texas, 75182, United States" at bounding box center [319, 180] width 237 height 14
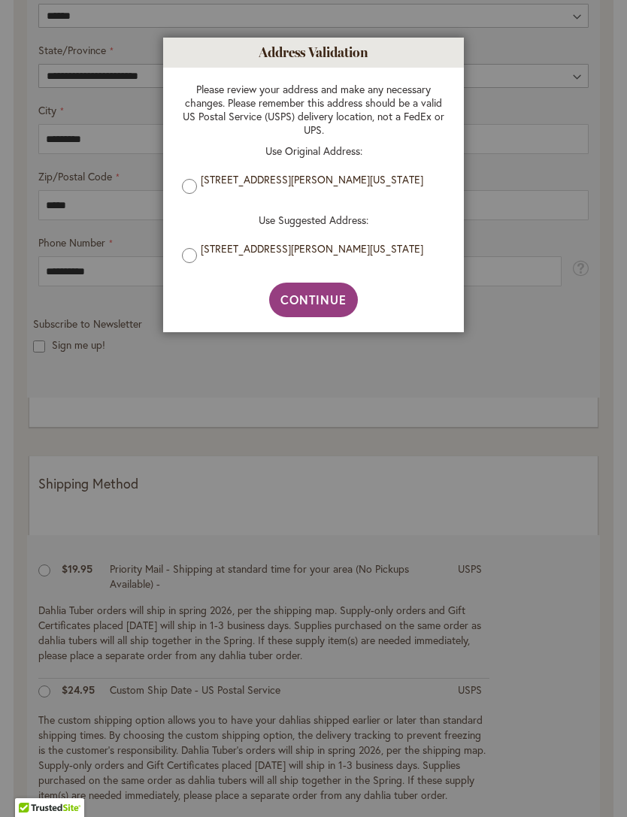
click at [335, 304] on span "Continue" at bounding box center [313, 300] width 67 height 16
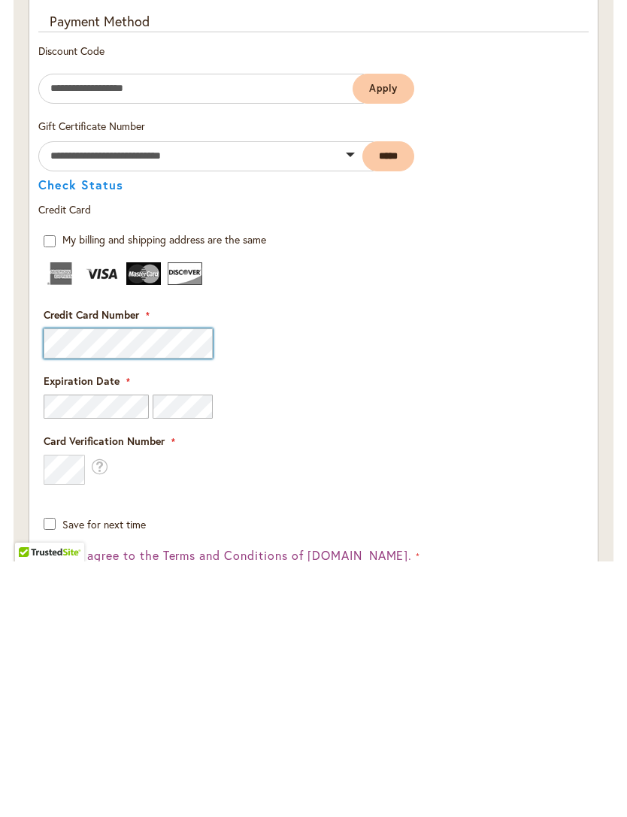
scroll to position [1517, 0]
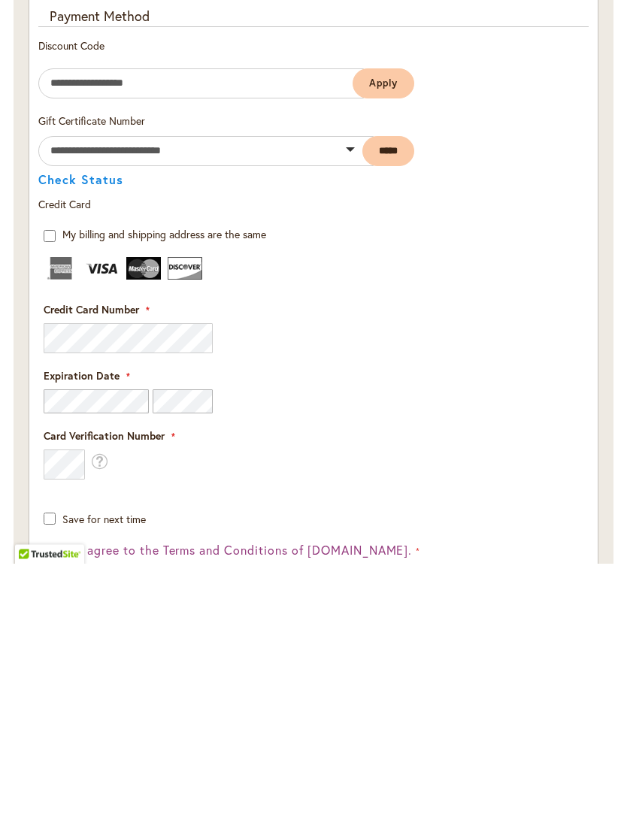
click at [572, 511] on fieldset "Credit Card Information Credit Card Number" at bounding box center [314, 646] width 540 height 270
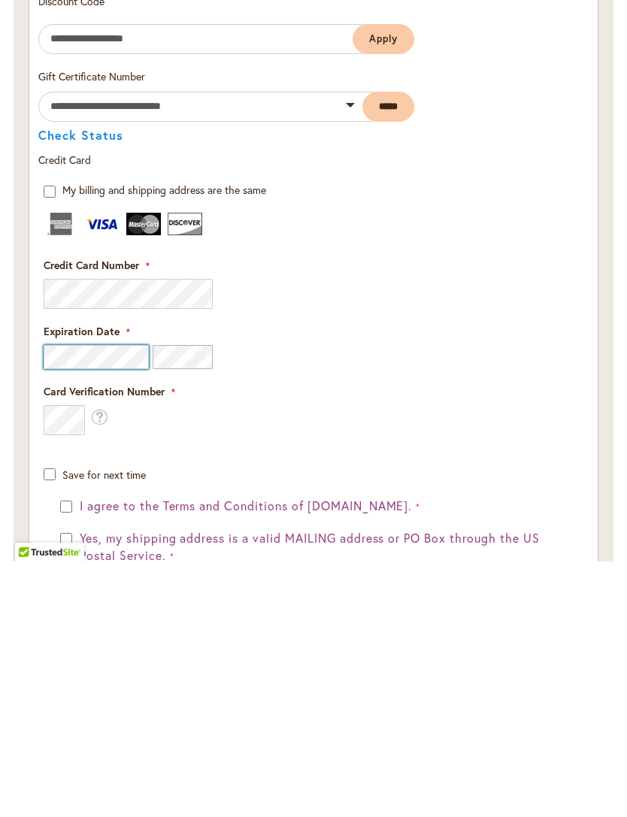
scroll to position [1815, 0]
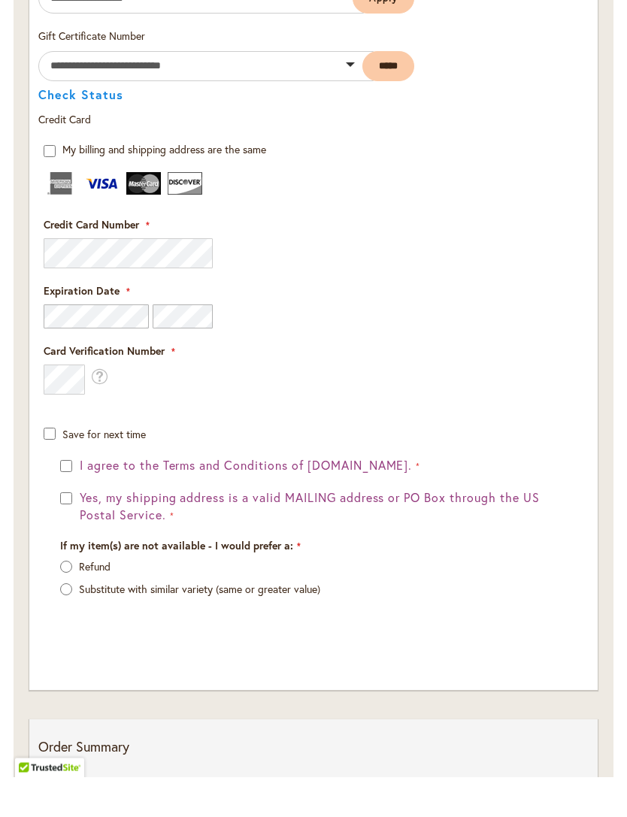
click at [50, 509] on div "I agree to the Terms and Conditions of dahlias.com. Yes, my shipping address is…" at bounding box center [314, 590] width 540 height 186
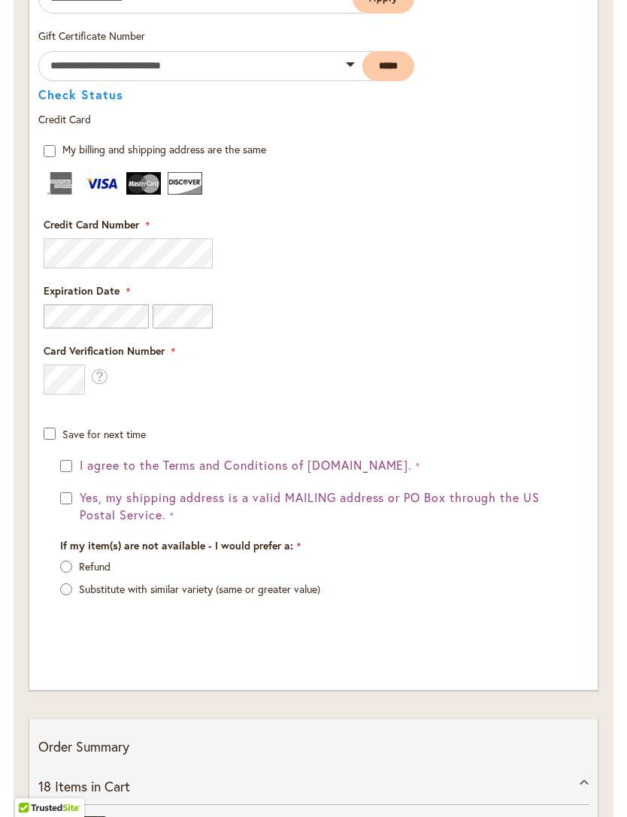
click at [73, 496] on div "I agree to the Terms and Conditions of dahlias.com. Yes, my shipping address is…" at bounding box center [313, 490] width 507 height 67
click at [77, 473] on button "I agree to the Terms and Conditions of dahlias.com." at bounding box center [248, 465] width 344 height 17
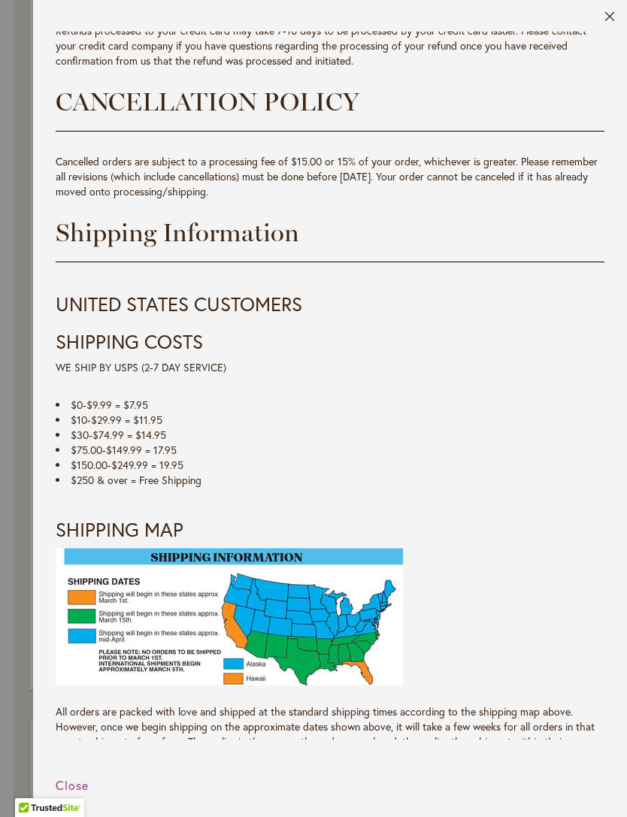
click at [618, 9] on header "Close" at bounding box center [330, 16] width 594 height 32
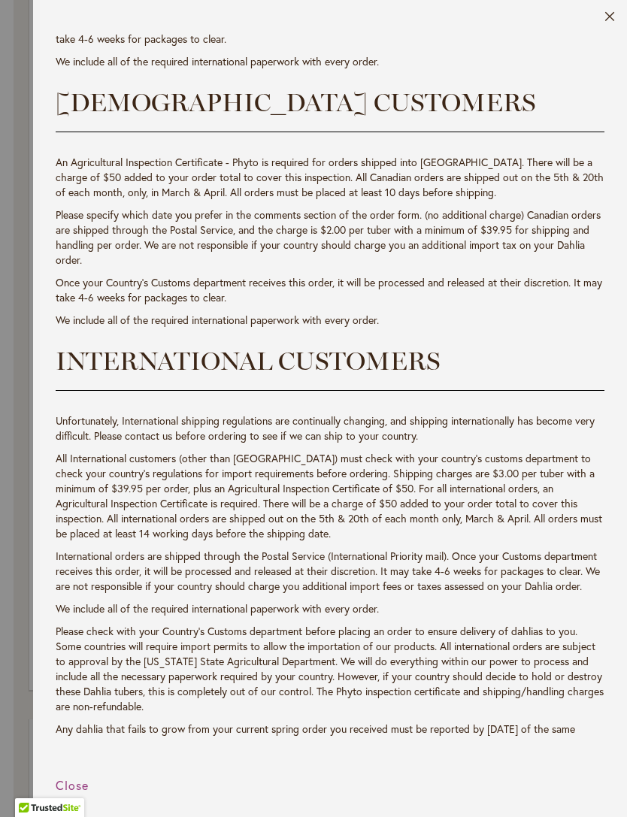
scroll to position [2584, 0]
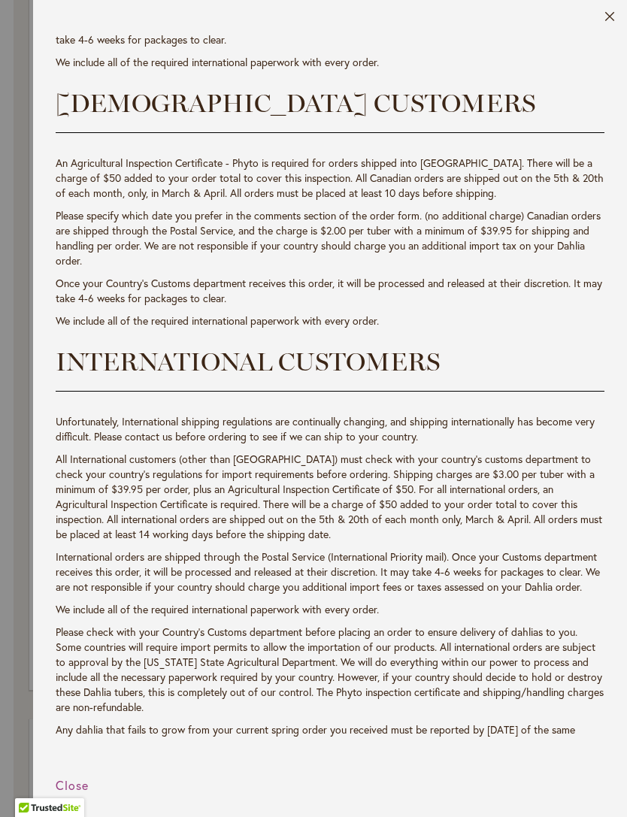
click at [86, 793] on span "Close" at bounding box center [72, 785] width 33 height 16
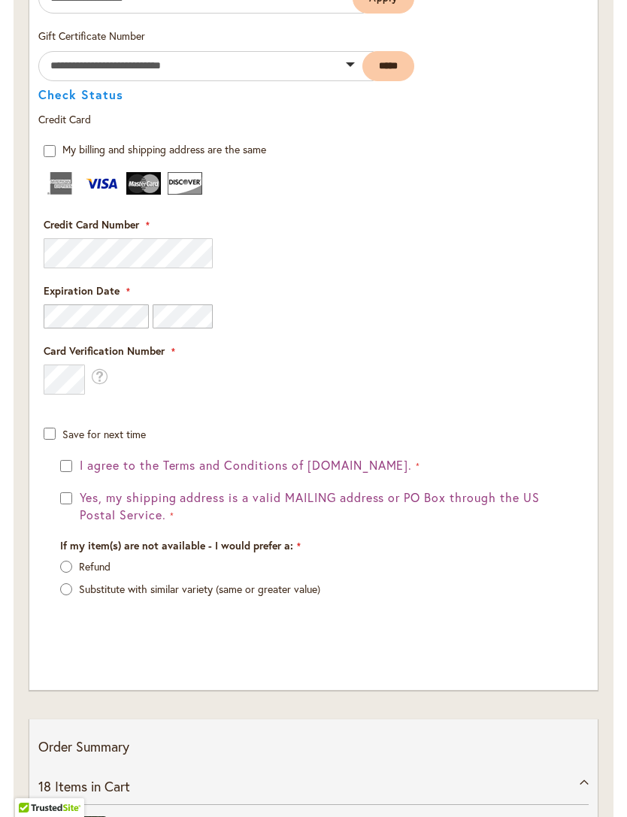
click at [80, 570] on label "Refund" at bounding box center [95, 566] width 32 height 14
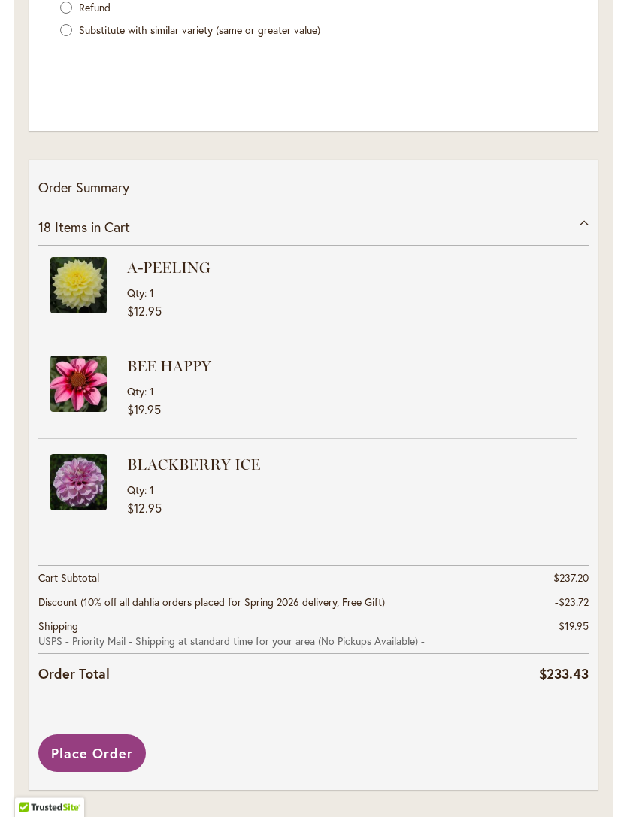
scroll to position [2424, 0]
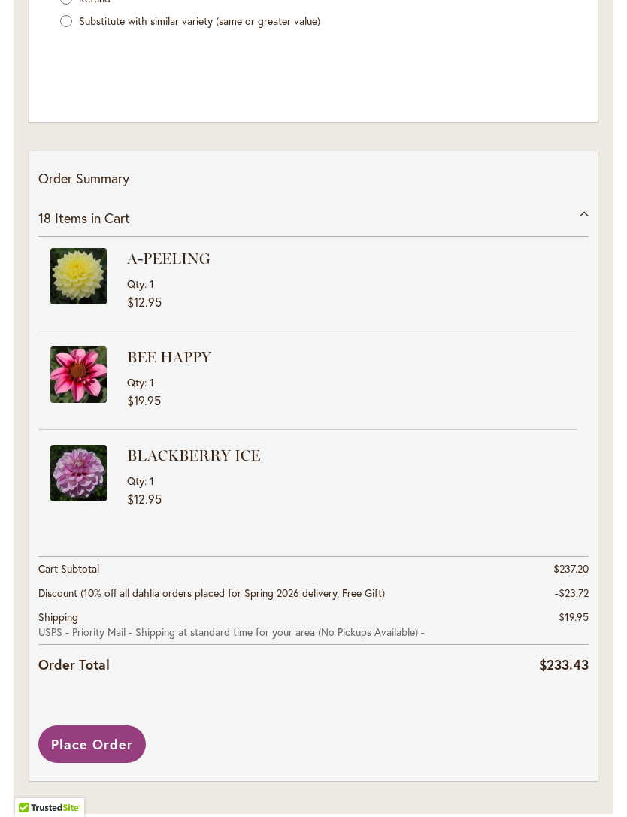
click at [584, 213] on div "18 Items in Cart" at bounding box center [313, 218] width 550 height 37
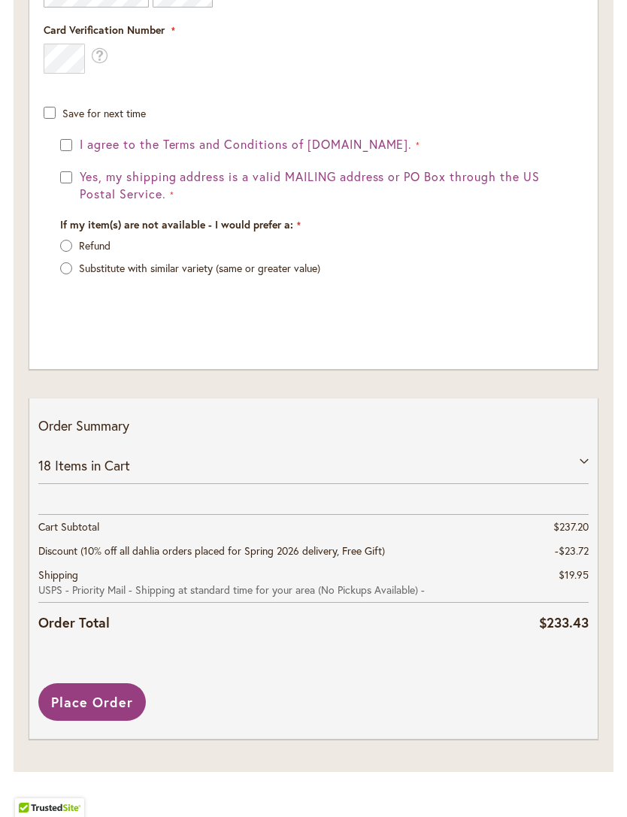
scroll to position [2134, 0]
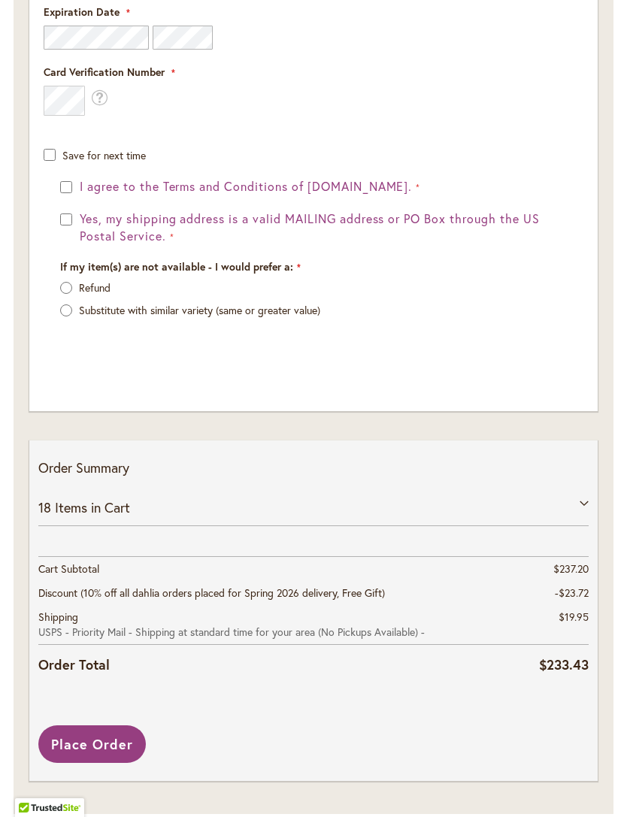
click at [579, 516] on div "18 Items in Cart" at bounding box center [313, 507] width 550 height 37
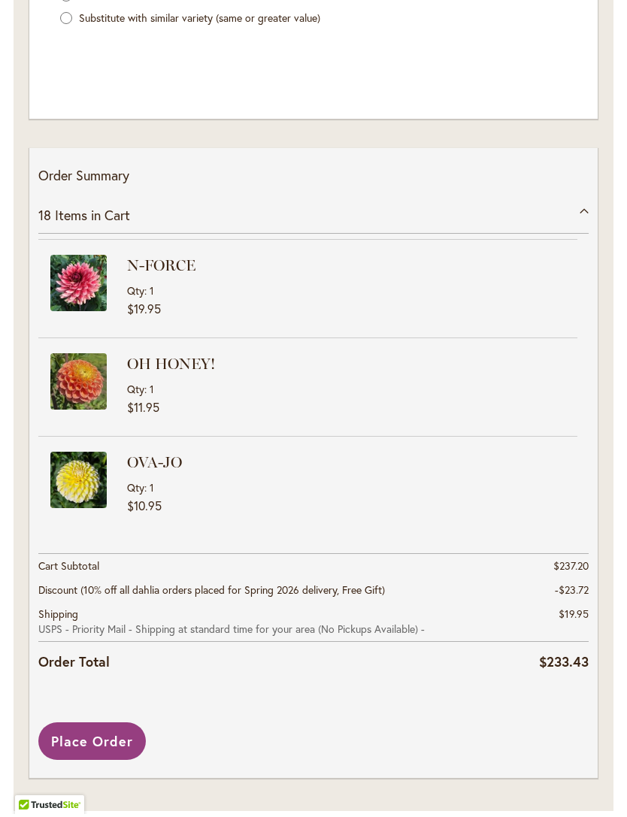
scroll to position [677, 0]
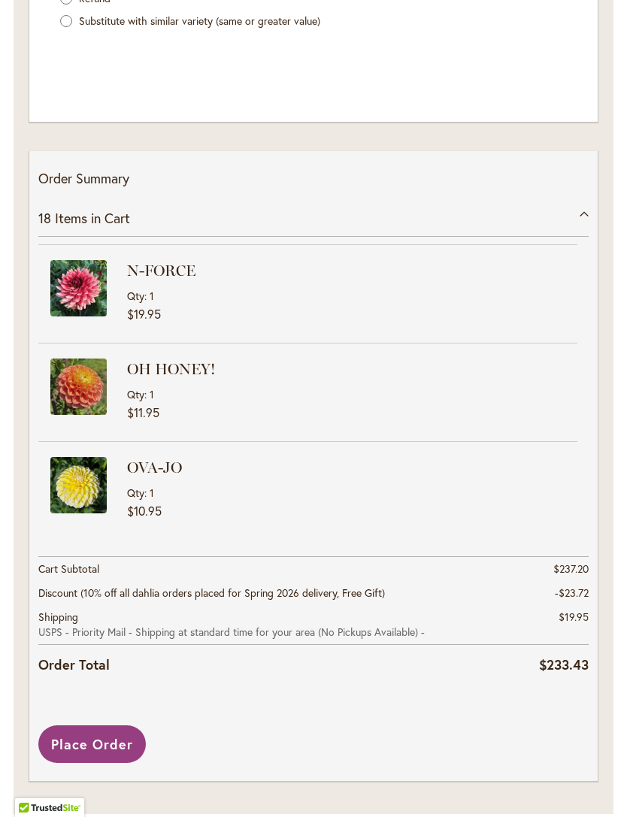
click at [130, 723] on div "Order Summary 18 Items in Cart A-PEELING Qty 1 $12.95 BEE HAPPY Qty 1" at bounding box center [313, 465] width 568 height 629
click at [93, 761] on button "Place Order" at bounding box center [91, 744] width 107 height 38
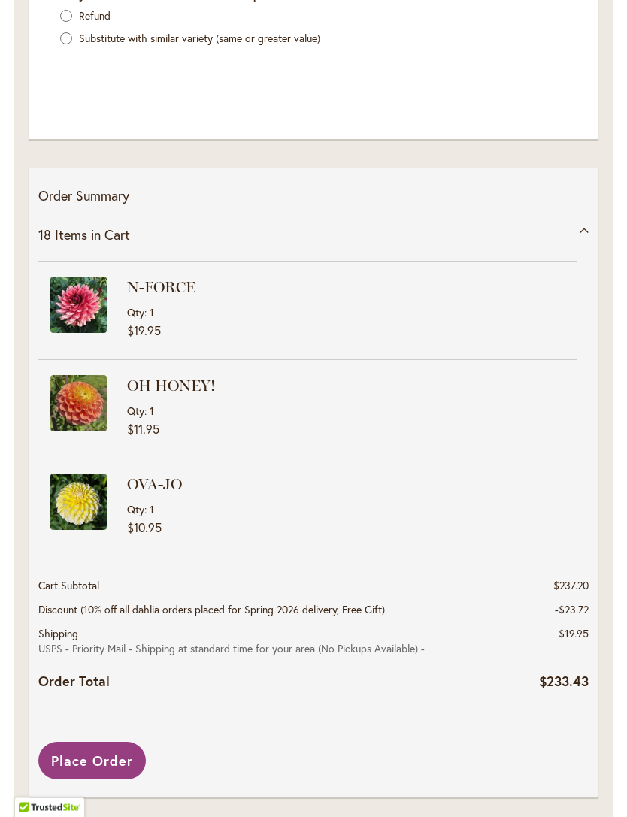
scroll to position [2442, 0]
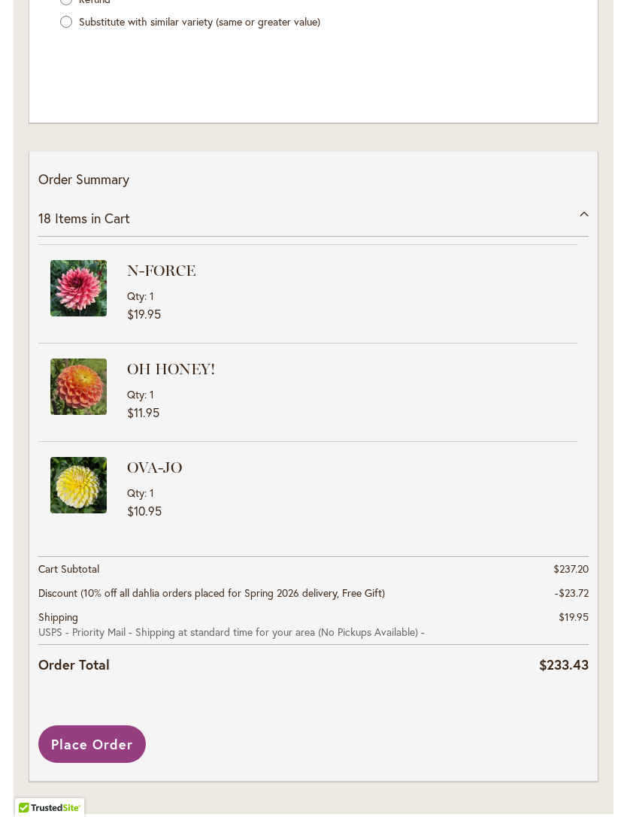
click at [121, 724] on div "Order Summary 18 Items in Cart A-PEELING Qty 1 $12.95 BEE HAPPY Qty 1" at bounding box center [313, 466] width 568 height 629
click at [107, 740] on button "Place Order" at bounding box center [91, 744] width 107 height 38
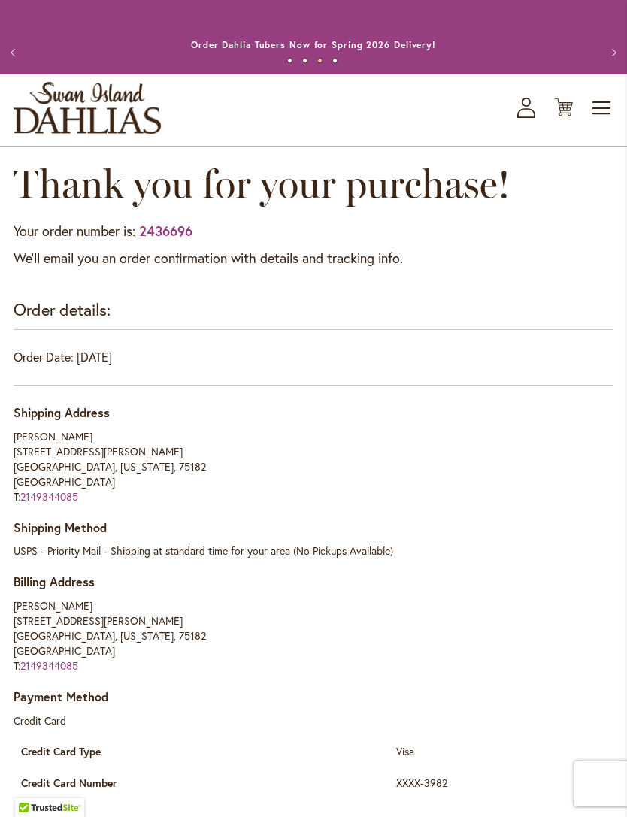
click at [156, 237] on strong "2436696" at bounding box center [165, 231] width 53 height 18
